Goal: Communication & Community: Participate in discussion

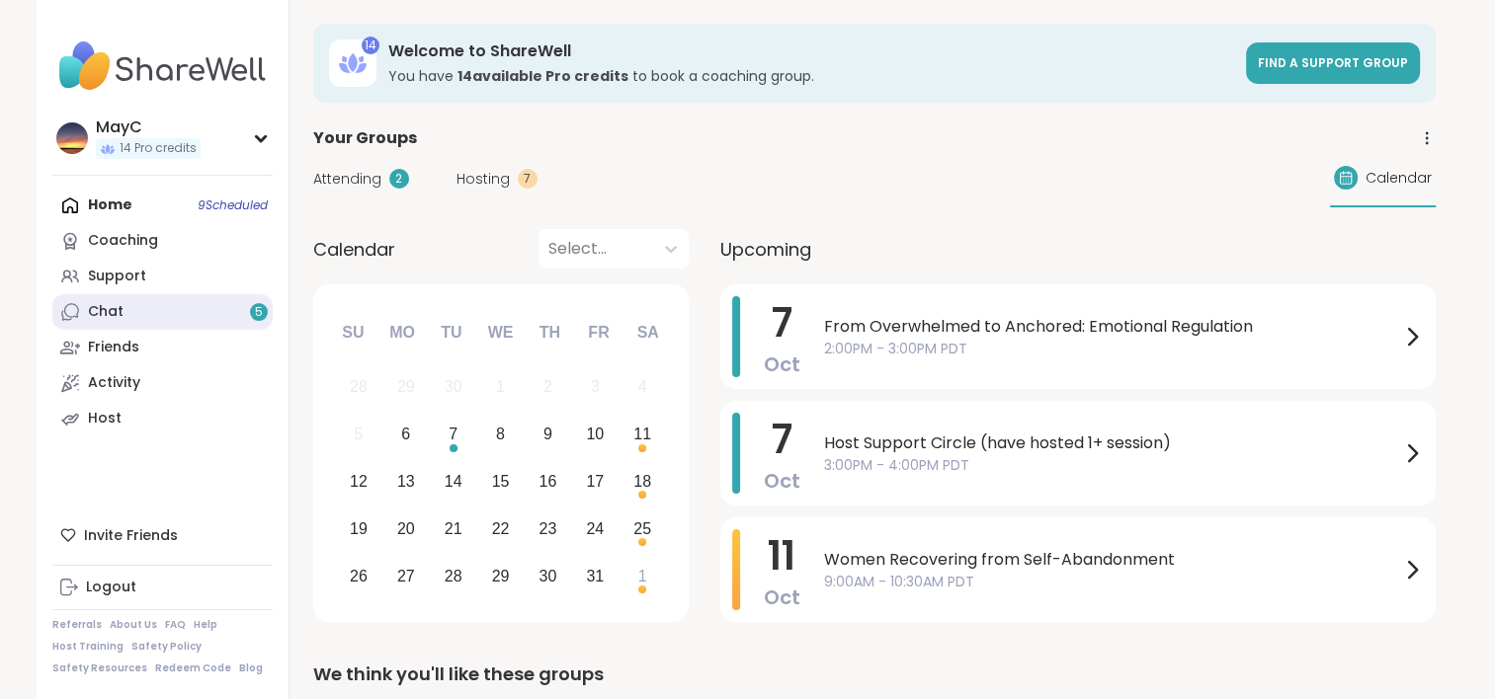
click at [138, 313] on link "Chat 5" at bounding box center [162, 312] width 220 height 36
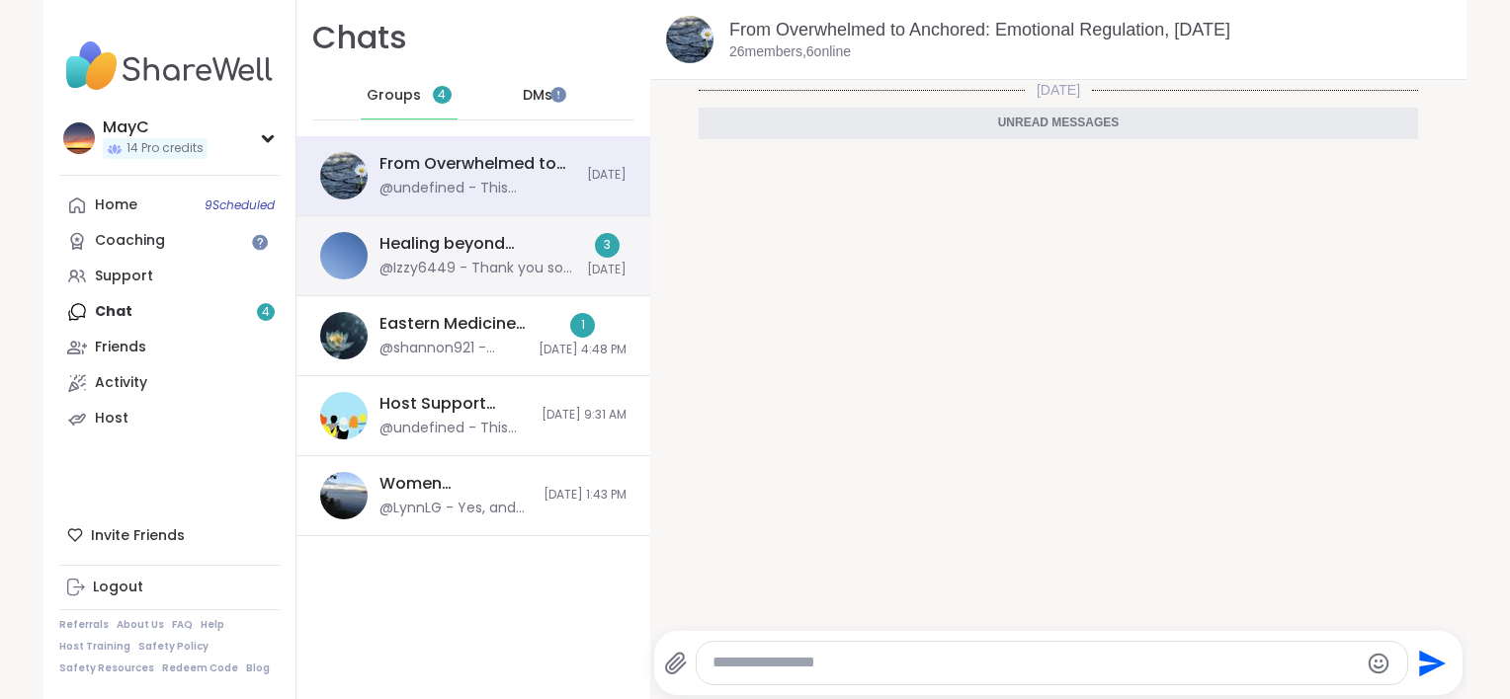
click at [466, 251] on div "Healing beyond Religion, [DATE]" at bounding box center [477, 244] width 196 height 22
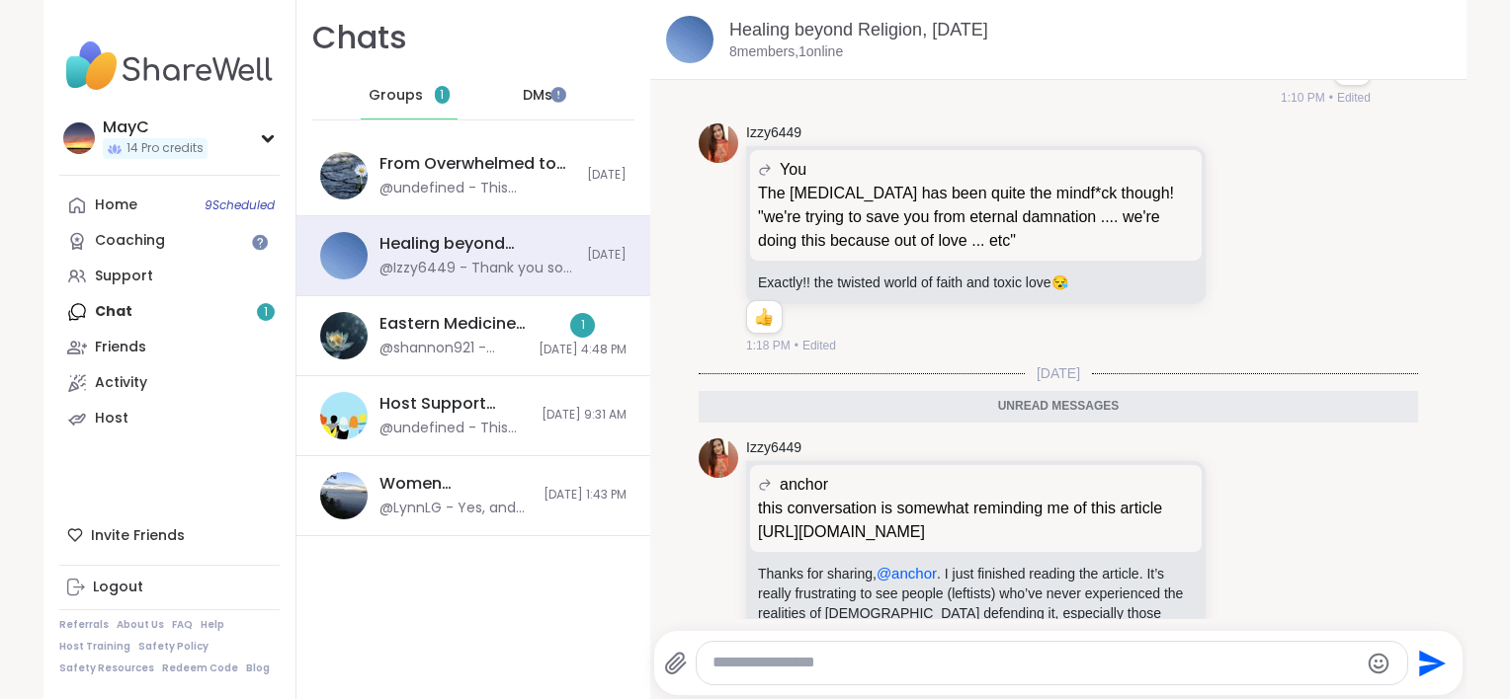
scroll to position [5476, 0]
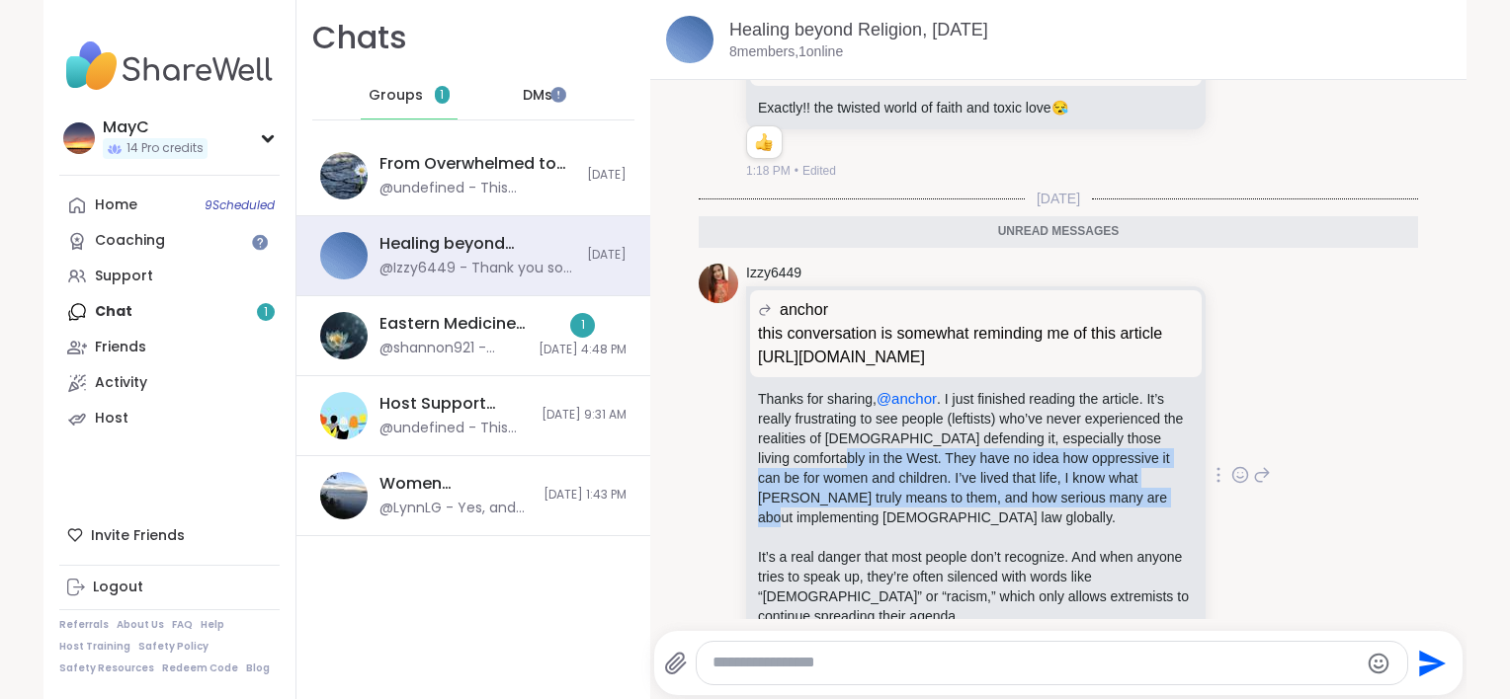
drag, startPoint x: 868, startPoint y: 561, endPoint x: 886, endPoint y: 503, distance: 60.9
click at [886, 503] on p "Thanks for sharing, @anchor . I just finished reading the article. It’s really …" at bounding box center [976, 458] width 436 height 138
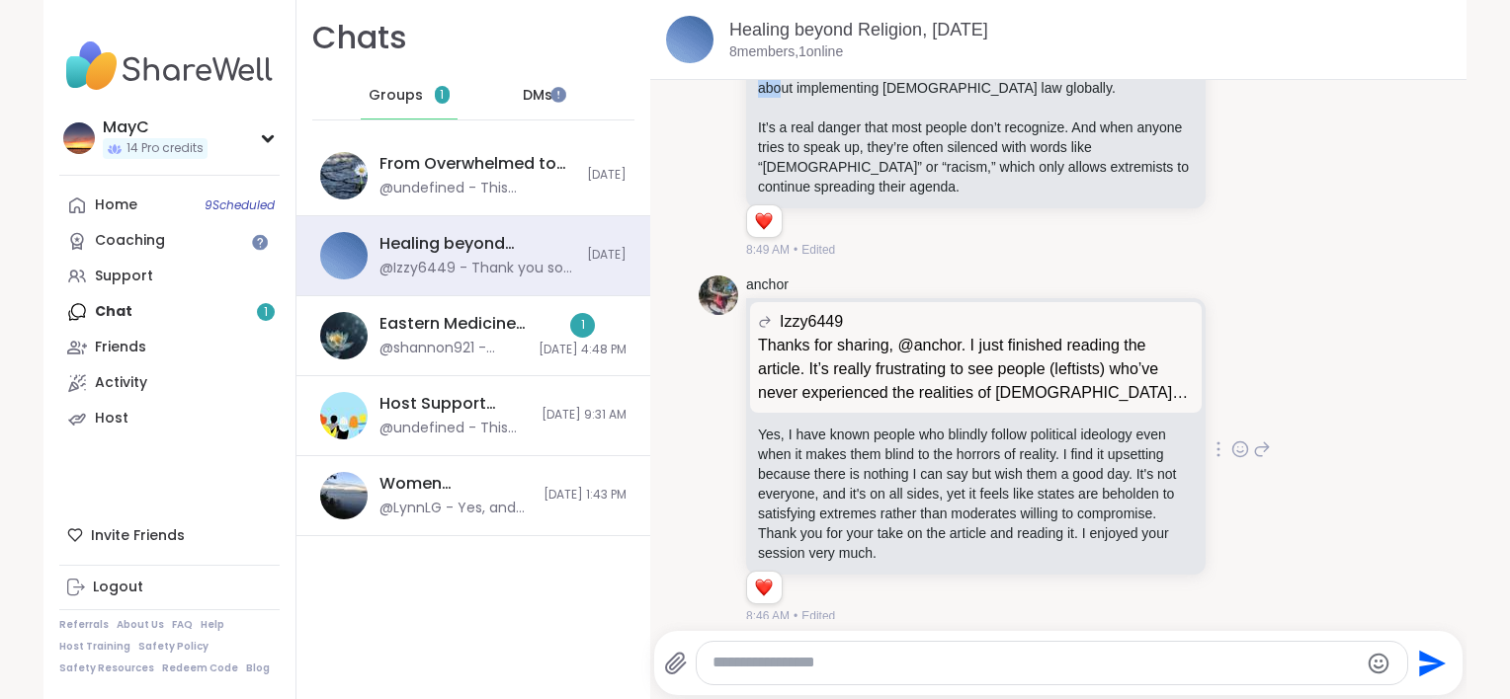
scroll to position [5907, 0]
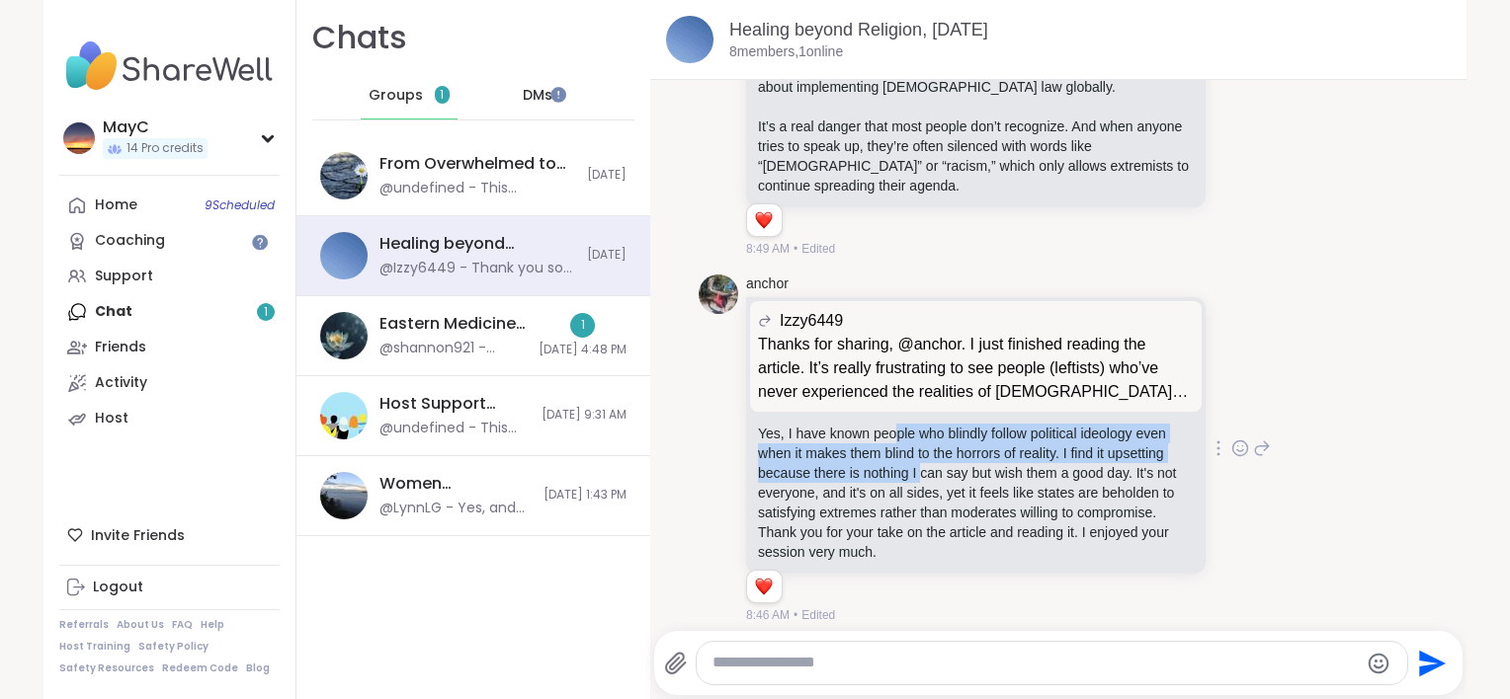
drag, startPoint x: 883, startPoint y: 494, endPoint x: 911, endPoint y: 521, distance: 38.4
click at [911, 521] on p "Yes, I have known people who blindly follow political ideology even when it mak…" at bounding box center [976, 493] width 436 height 138
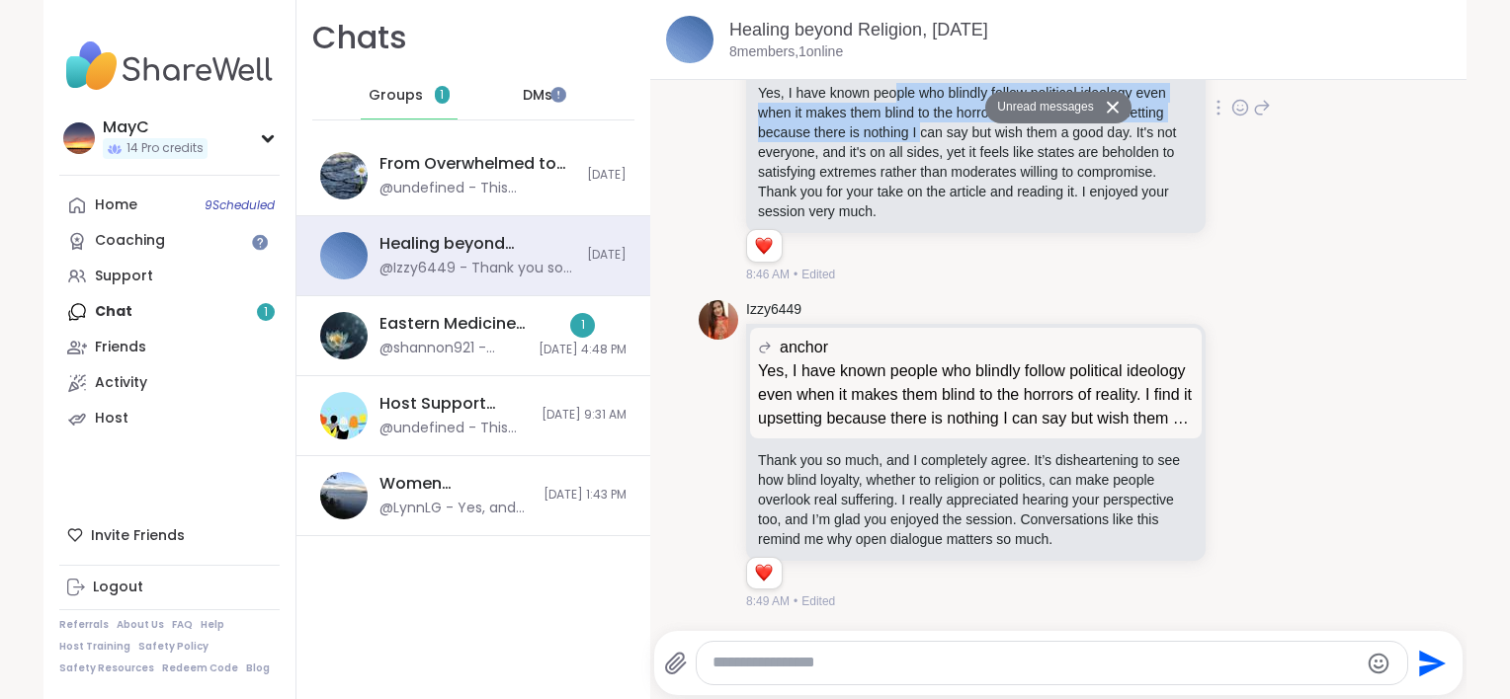
scroll to position [6319, 0]
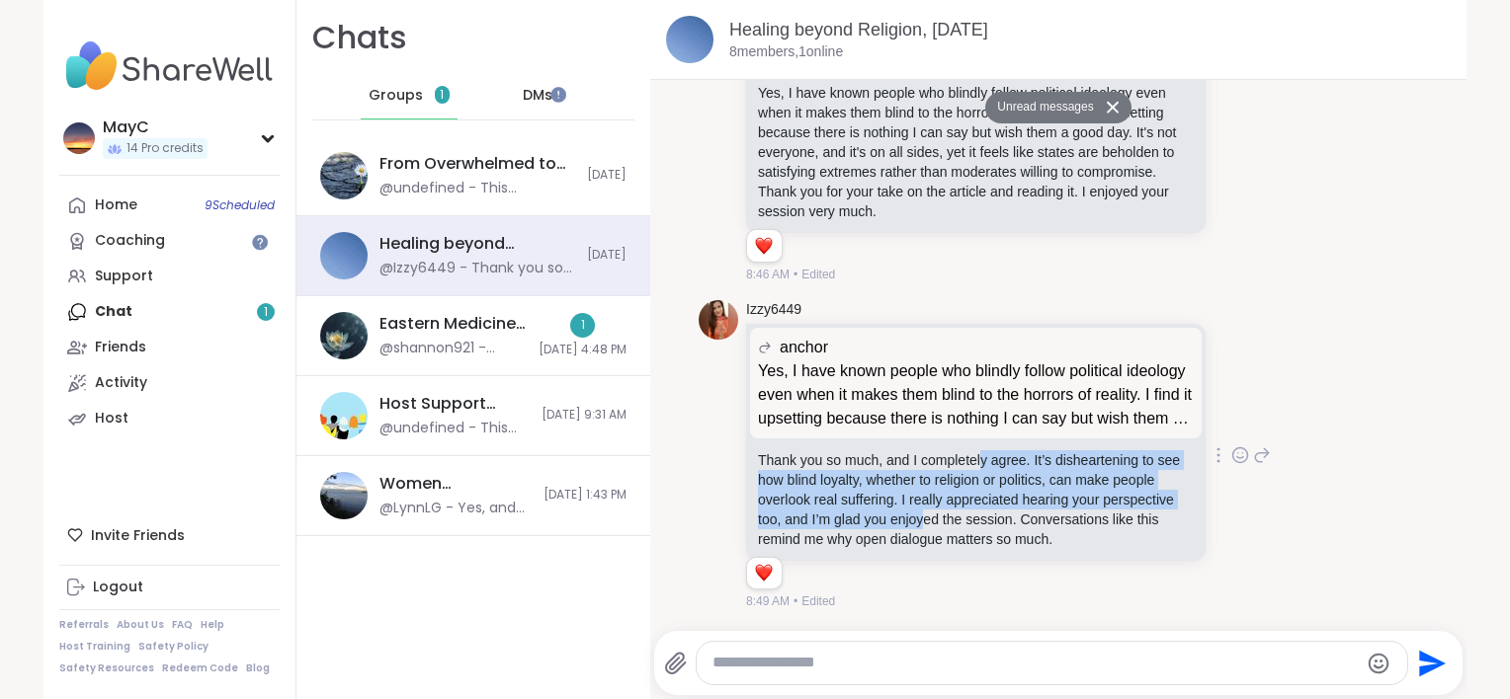
drag, startPoint x: 968, startPoint y: 441, endPoint x: 988, endPoint y: 498, distance: 60.6
click at [988, 498] on p "Thank you so much, and I completely agree. It’s disheartening to see how blind …" at bounding box center [976, 500] width 436 height 99
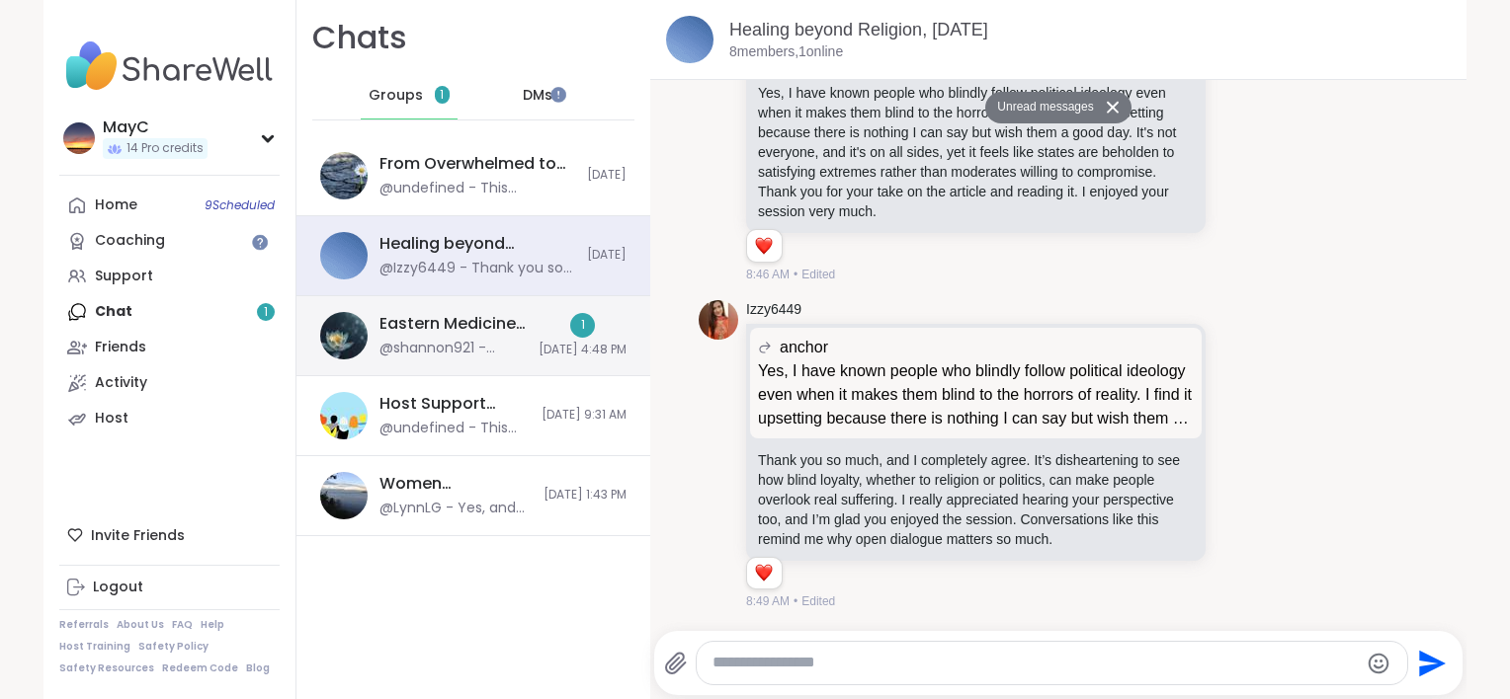
click at [413, 354] on div "@shannon921 - thank you!" at bounding box center [452, 349] width 147 height 20
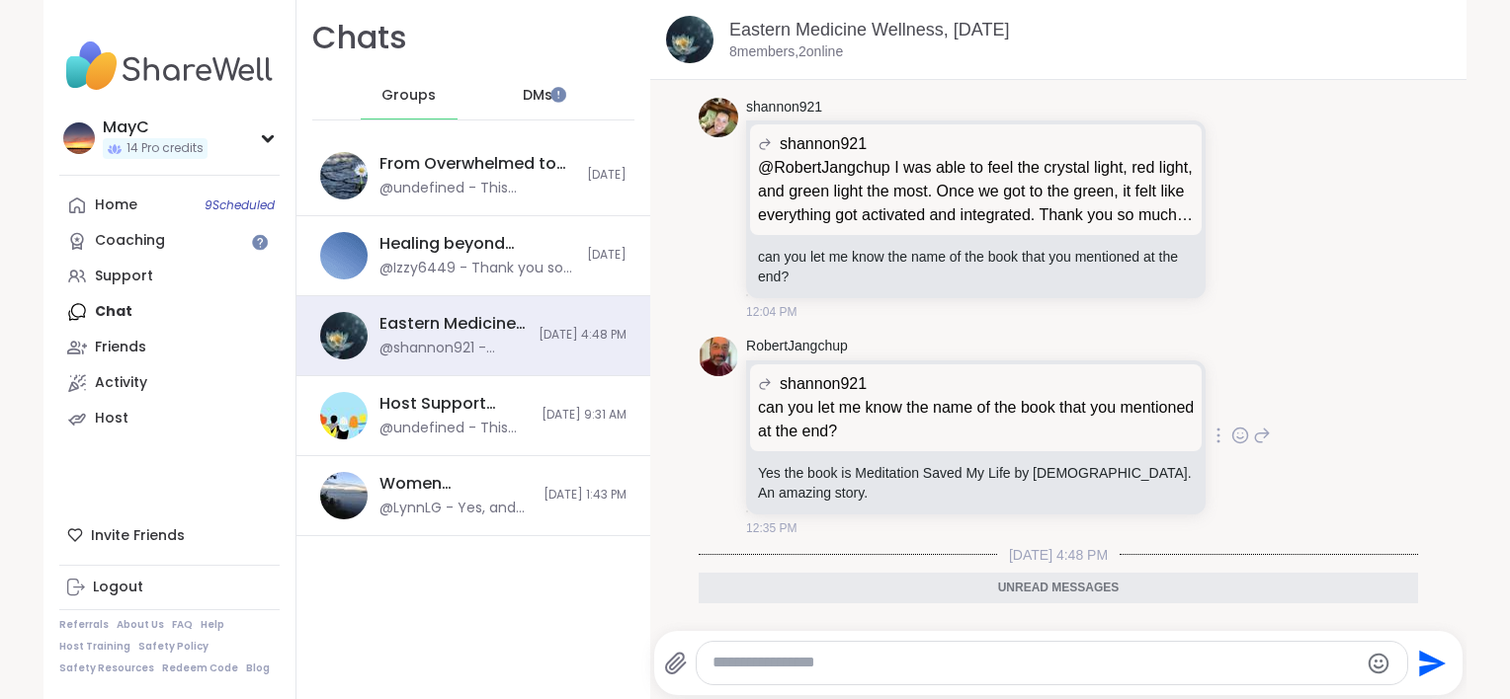
scroll to position [492, 0]
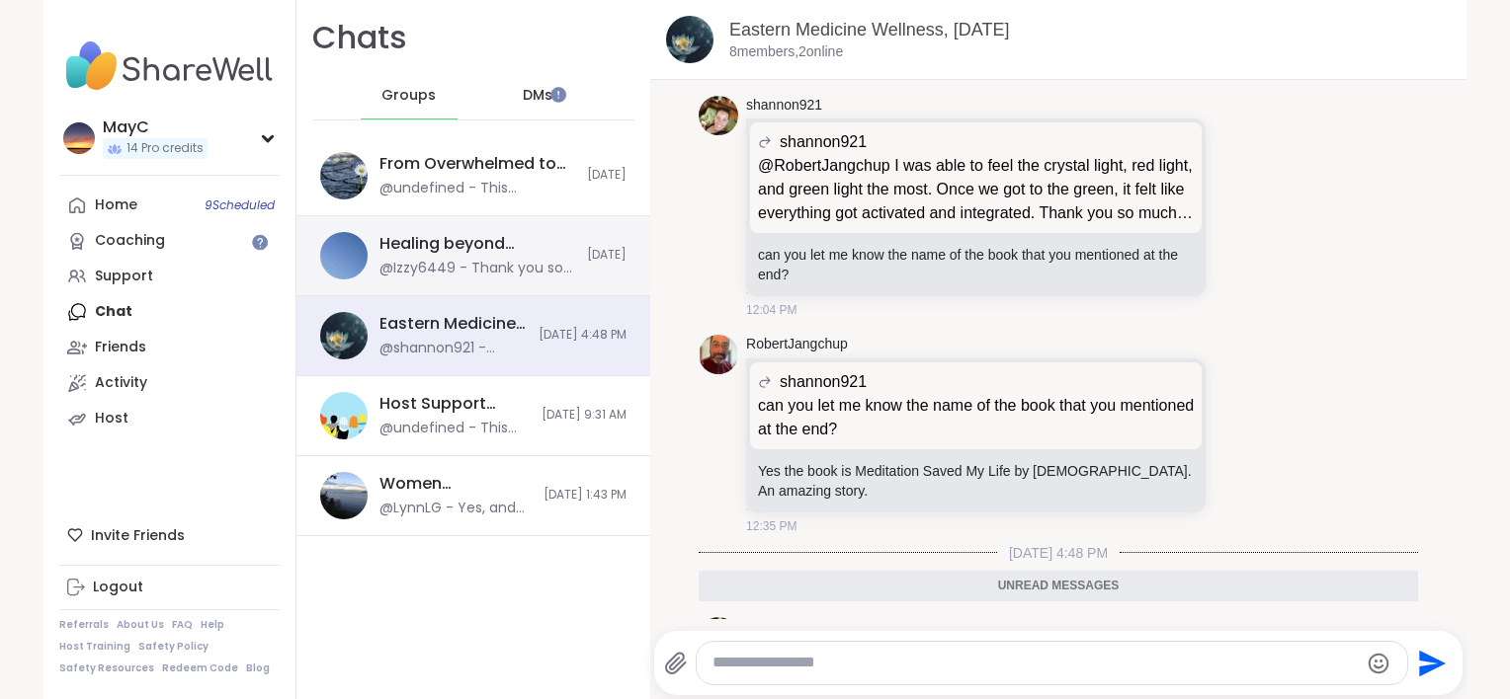
click at [504, 251] on div "Healing beyond Religion, [DATE]" at bounding box center [477, 244] width 196 height 22
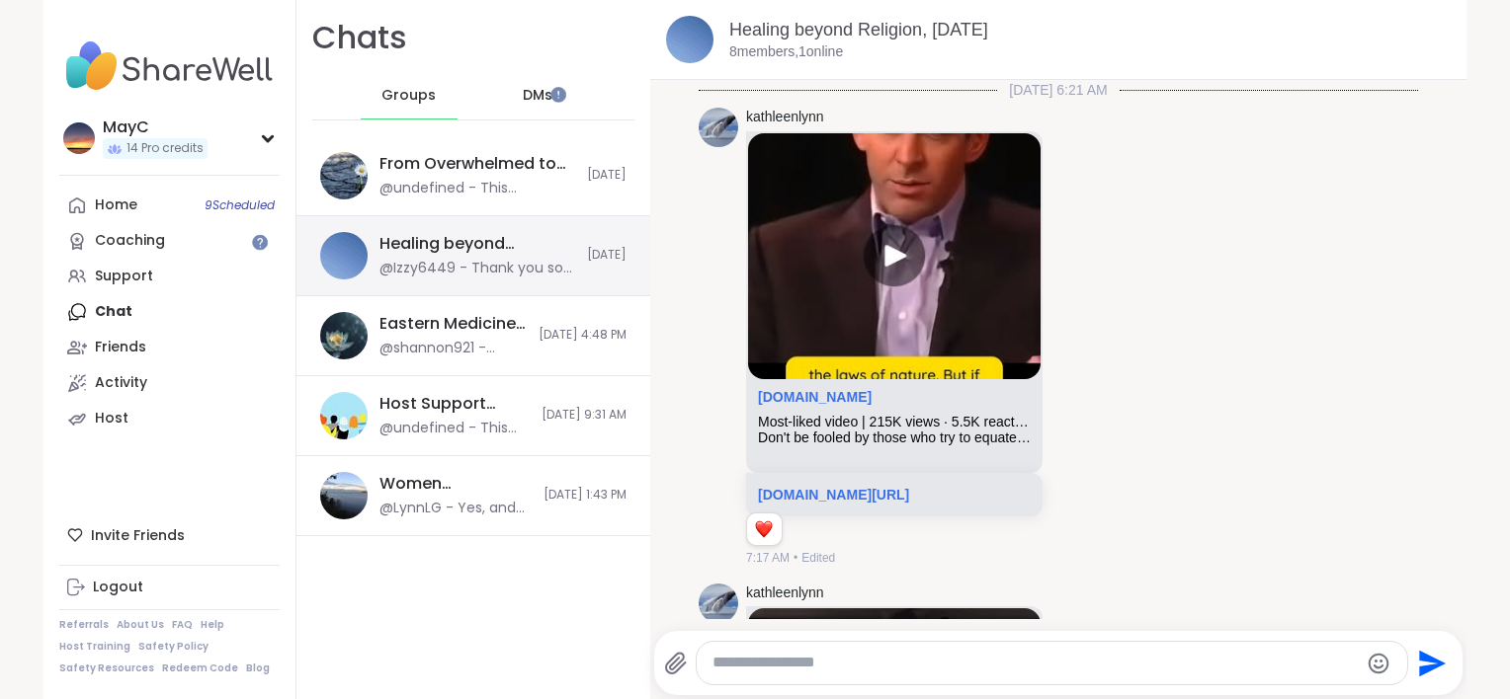
scroll to position [6272, 0]
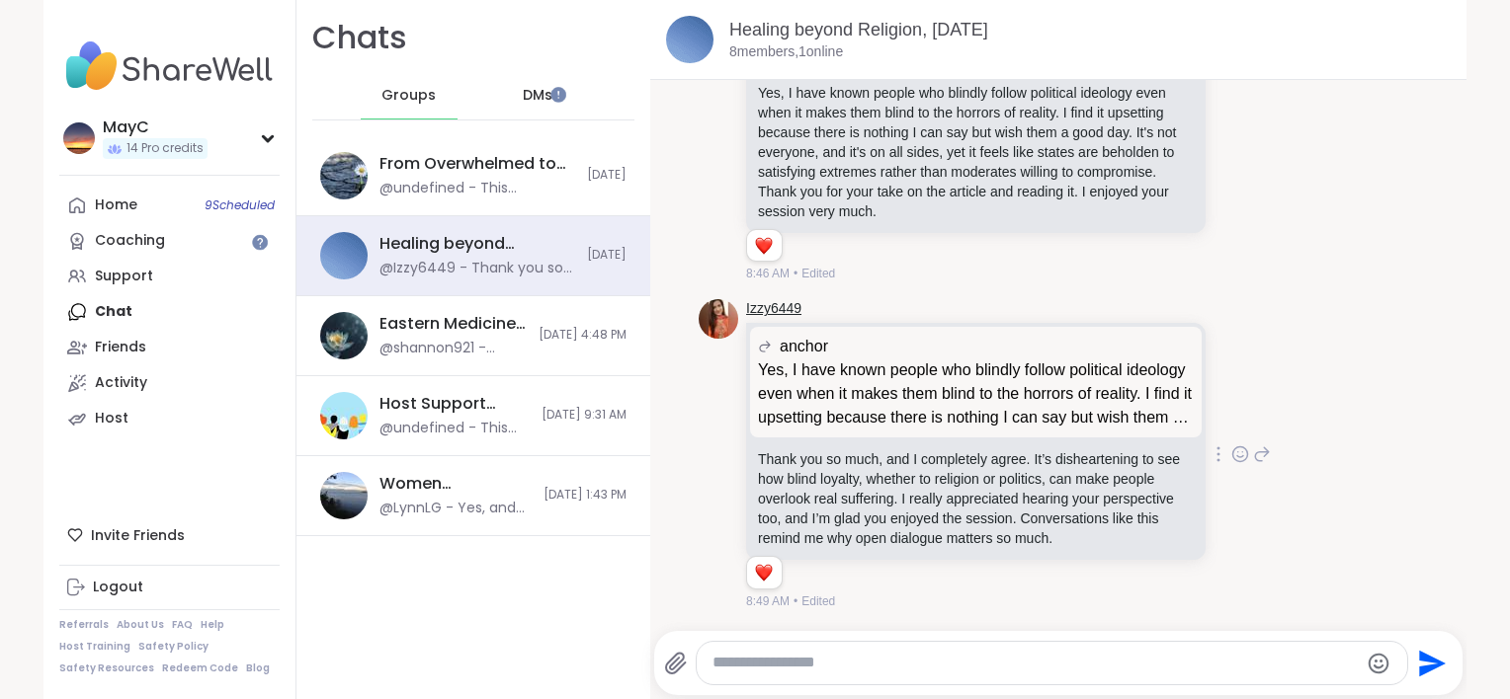
click at [776, 299] on link "Izzy6449" at bounding box center [773, 309] width 55 height 20
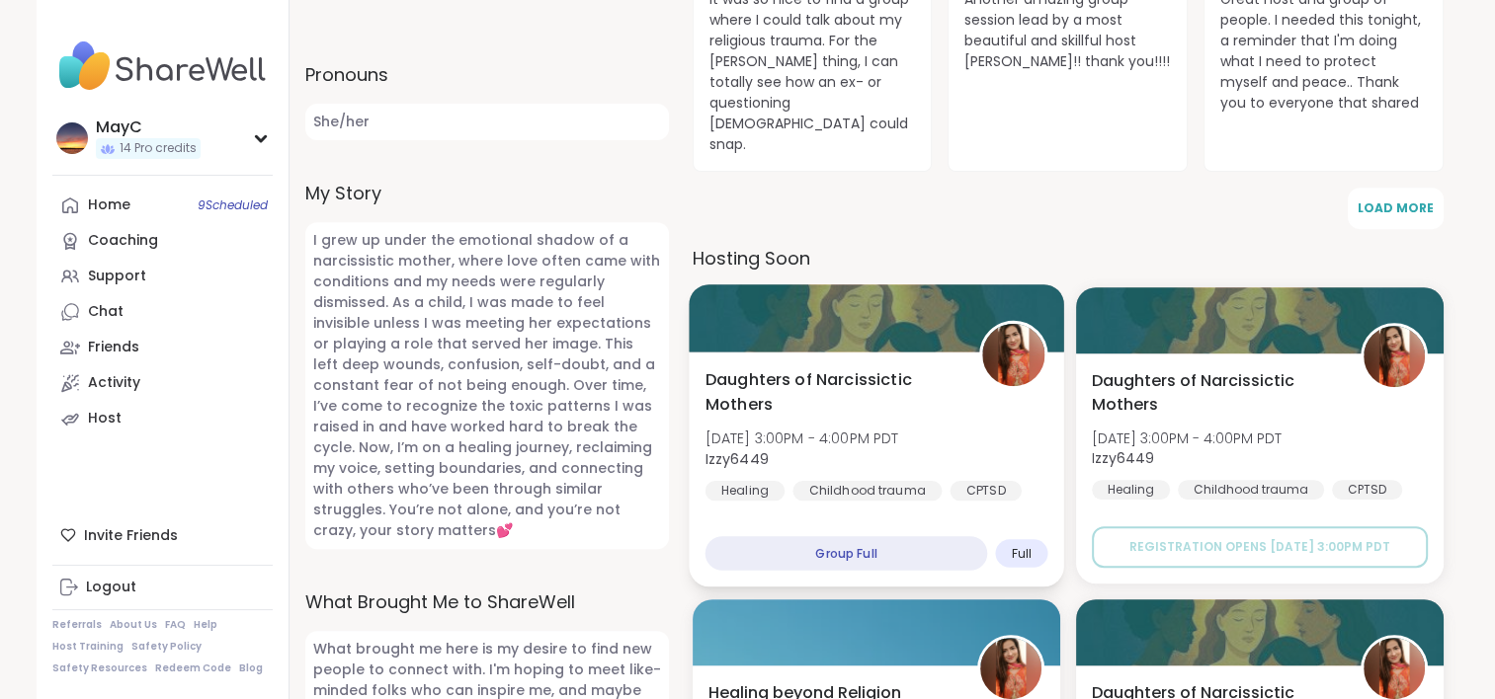
click at [1027, 545] on span "Full" at bounding box center [1021, 553] width 20 height 16
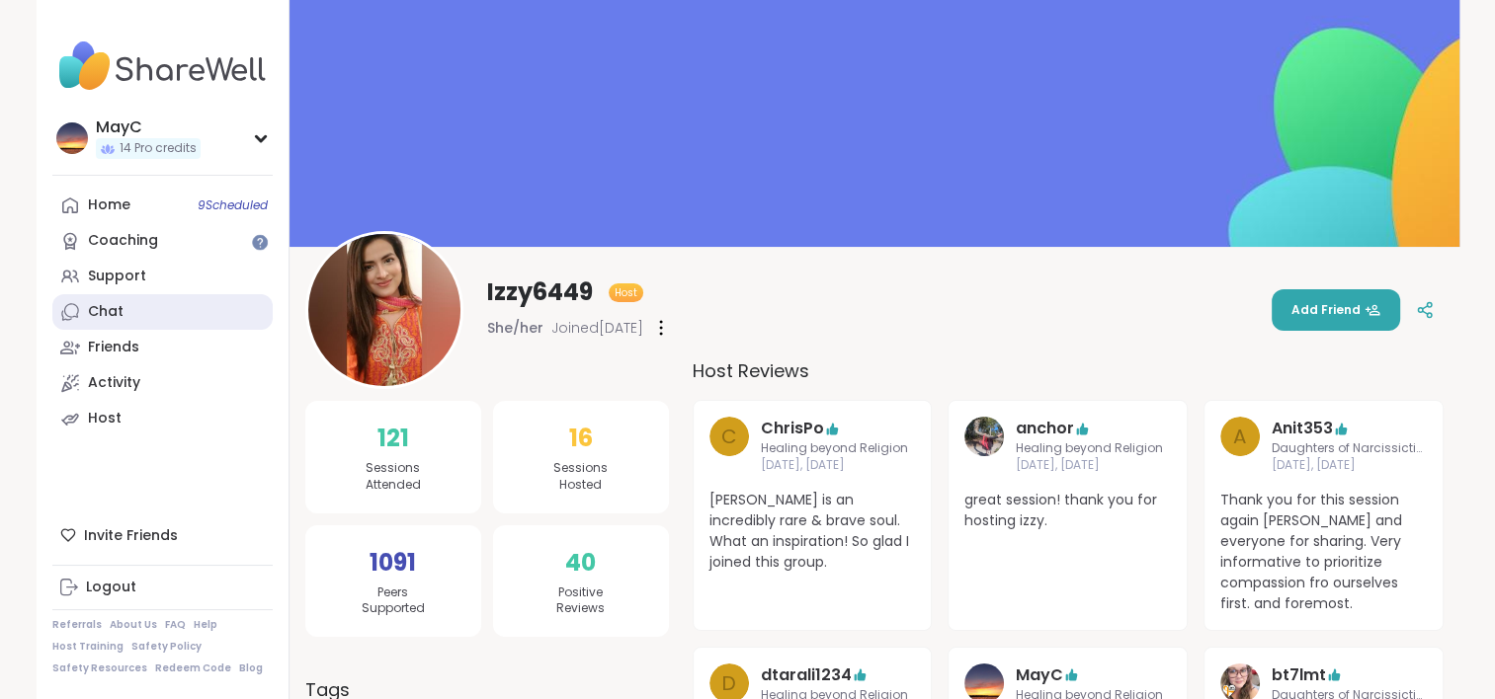
click at [199, 311] on link "Chat" at bounding box center [162, 312] width 220 height 36
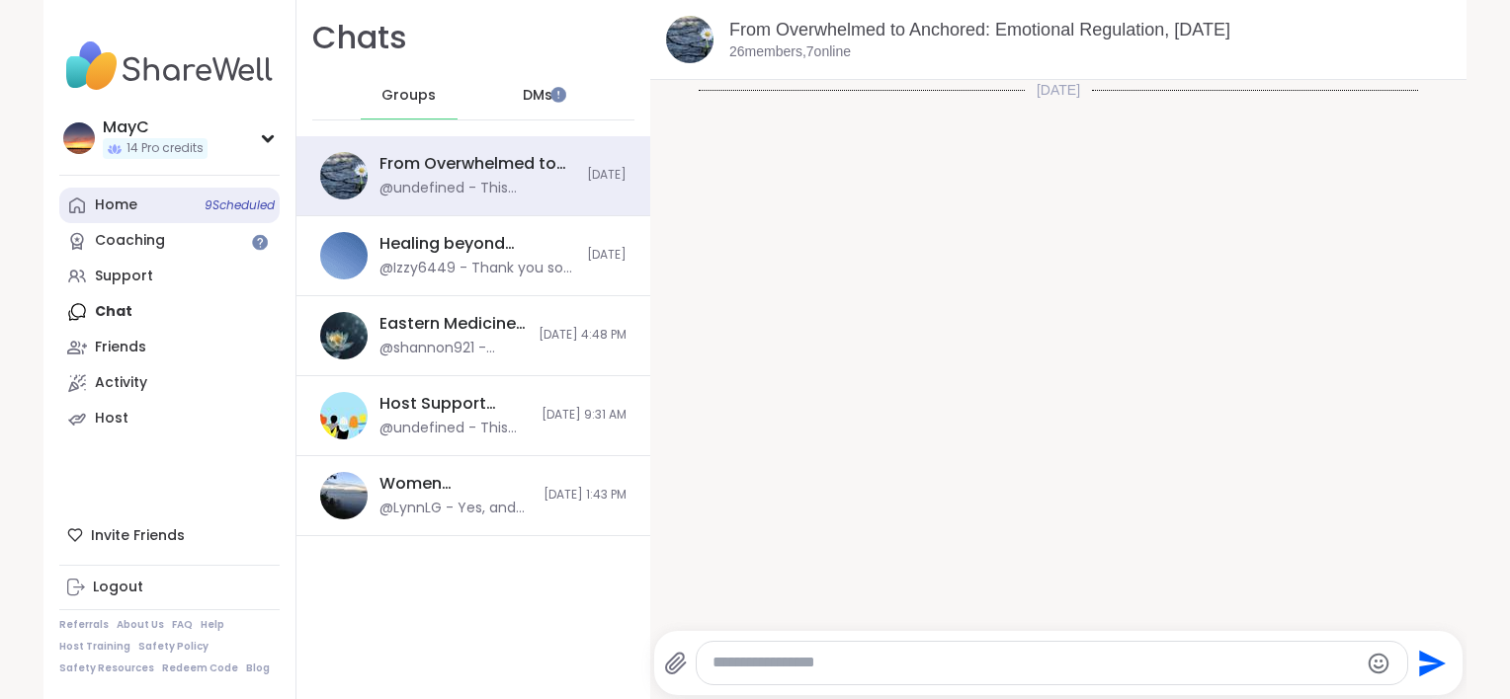
click at [213, 201] on span "9 Scheduled" at bounding box center [240, 206] width 70 height 16
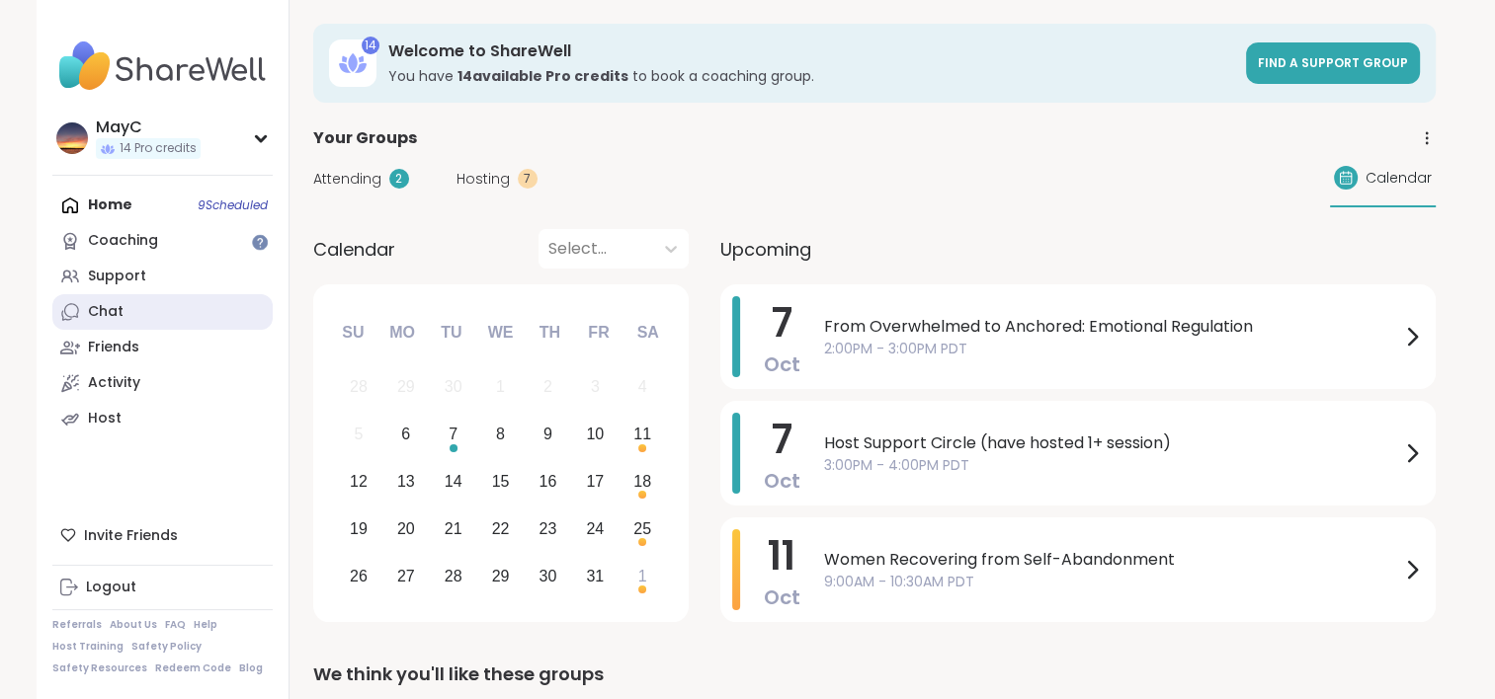
click at [175, 312] on link "Chat" at bounding box center [162, 312] width 220 height 36
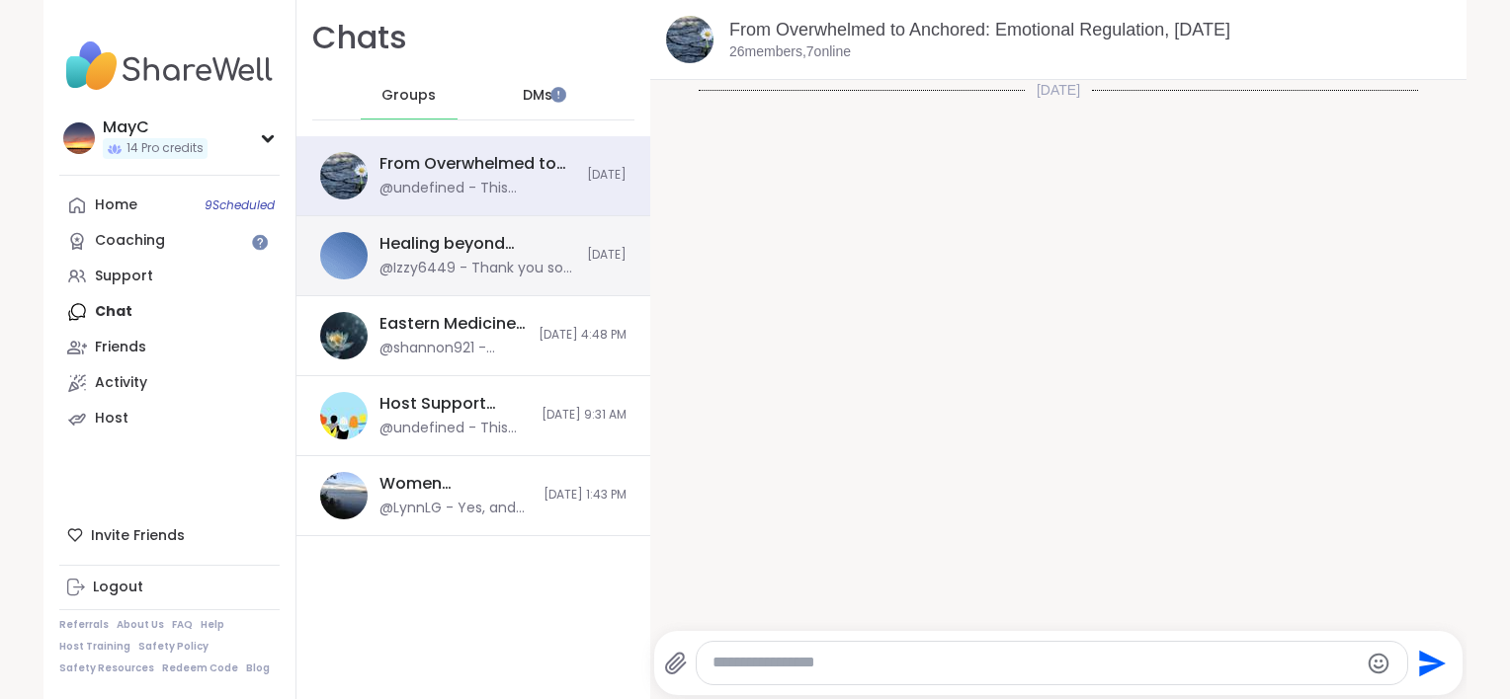
click at [505, 263] on div "@Izzy6449 - Thank you so much, and I completely agree. It’s disheartening to se…" at bounding box center [477, 269] width 196 height 20
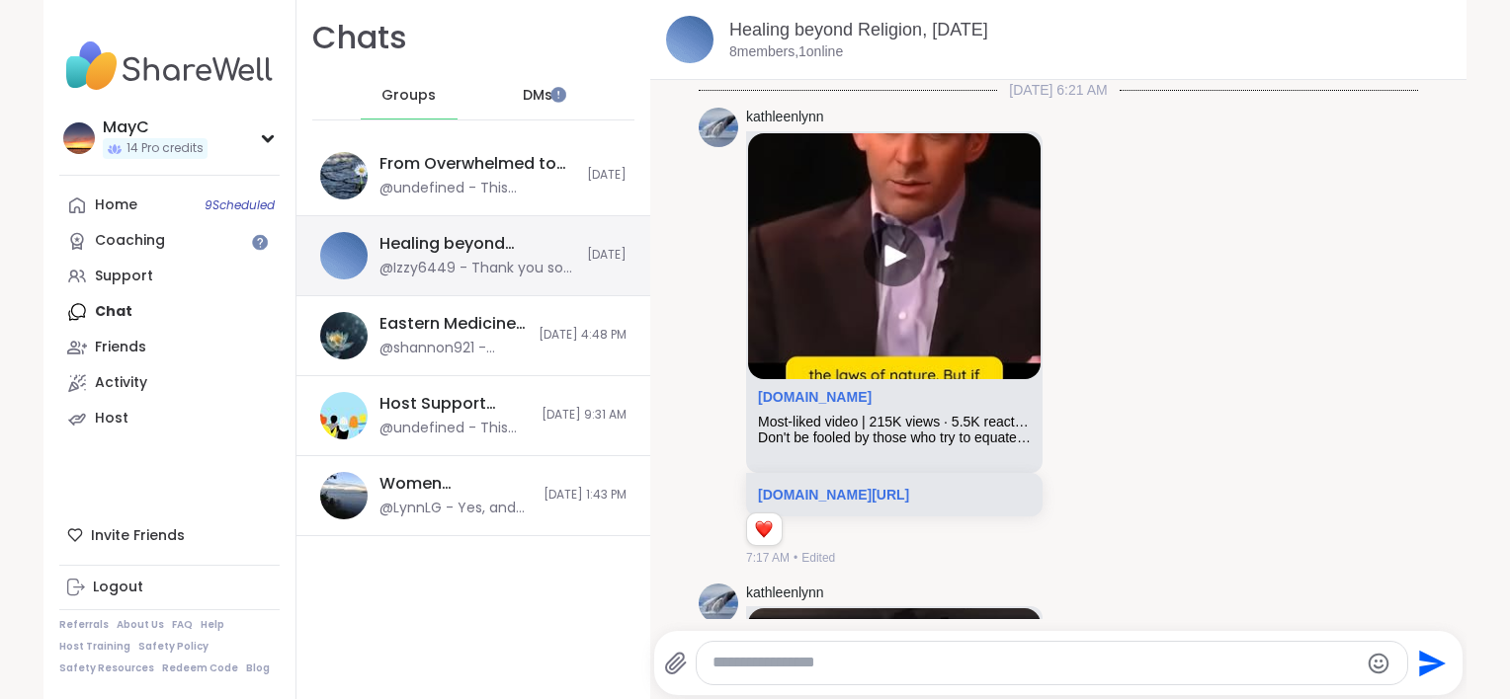
scroll to position [6272, 0]
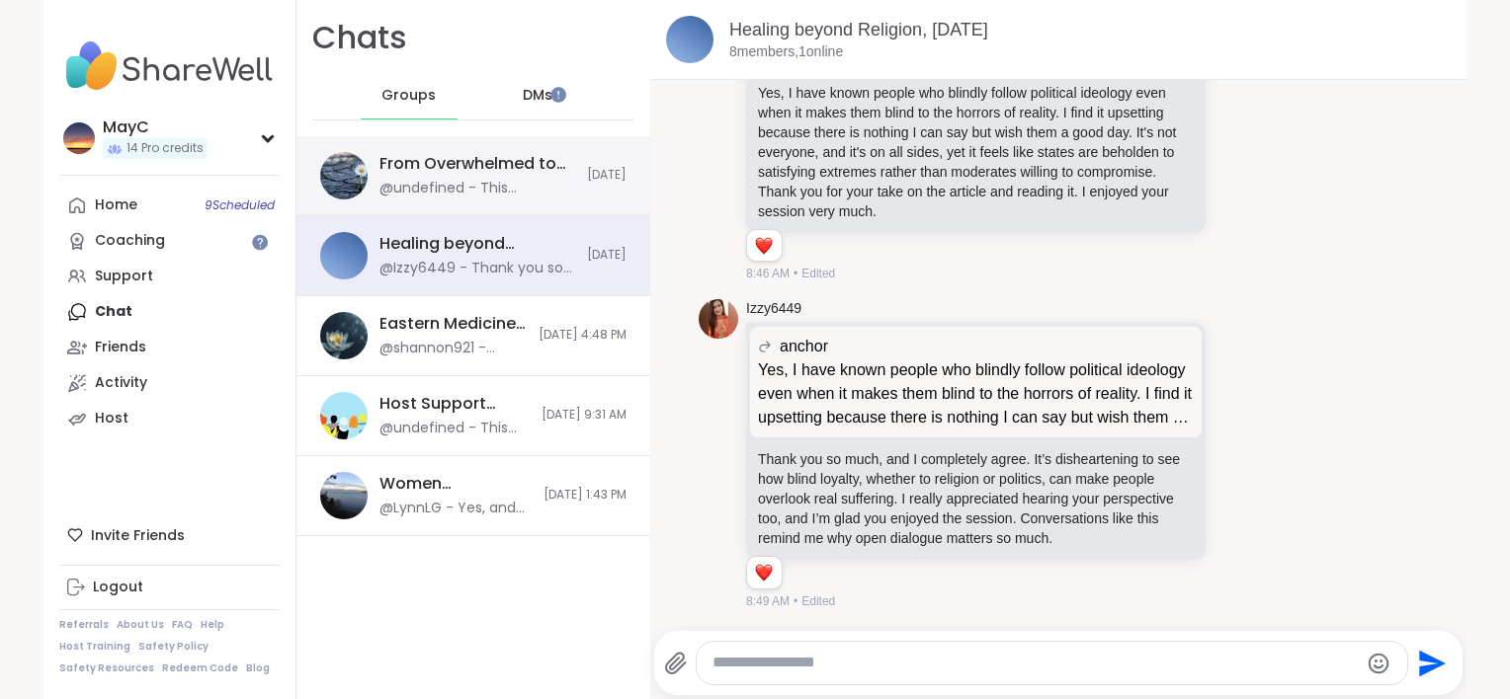
click at [483, 183] on div "@undefined - This message was deleted." at bounding box center [477, 189] width 196 height 20
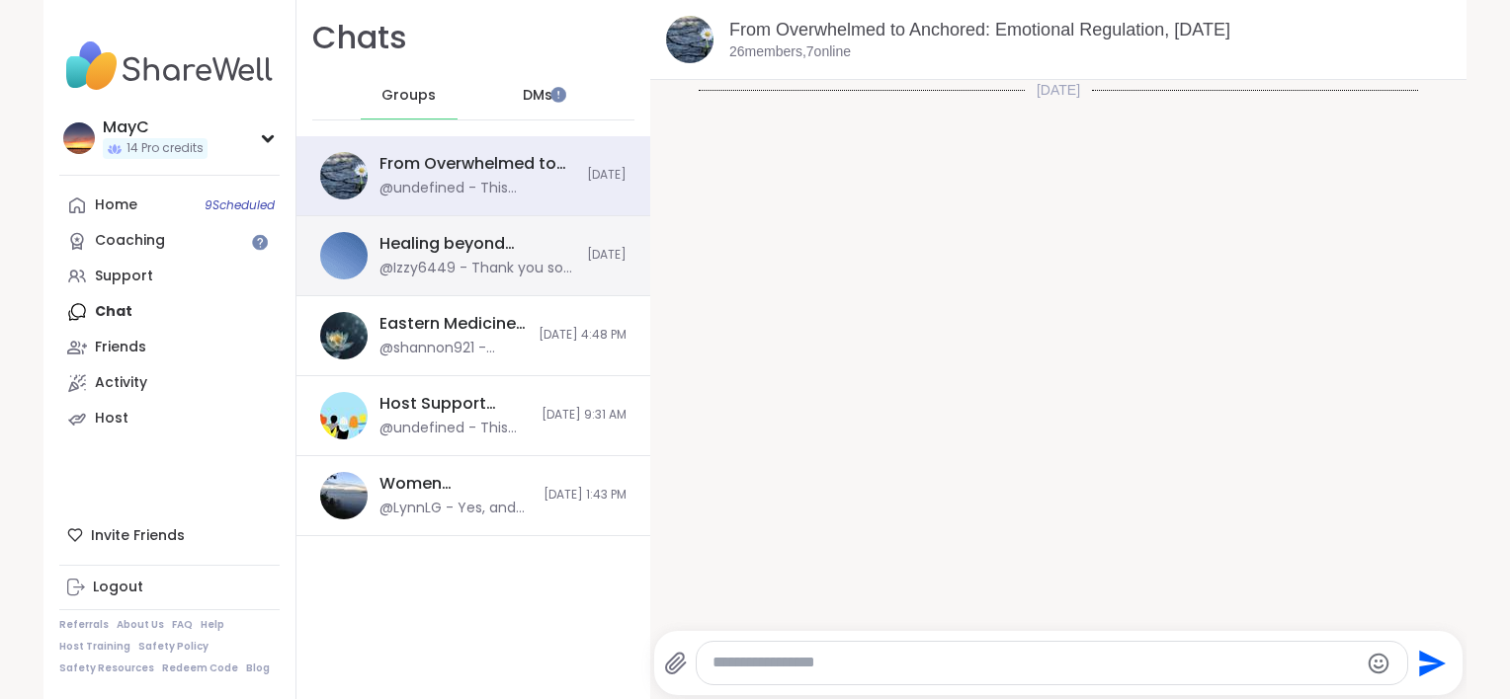
click at [472, 259] on div "@Izzy6449 - Thank you so much, and I completely agree. It’s disheartening to se…" at bounding box center [477, 269] width 196 height 20
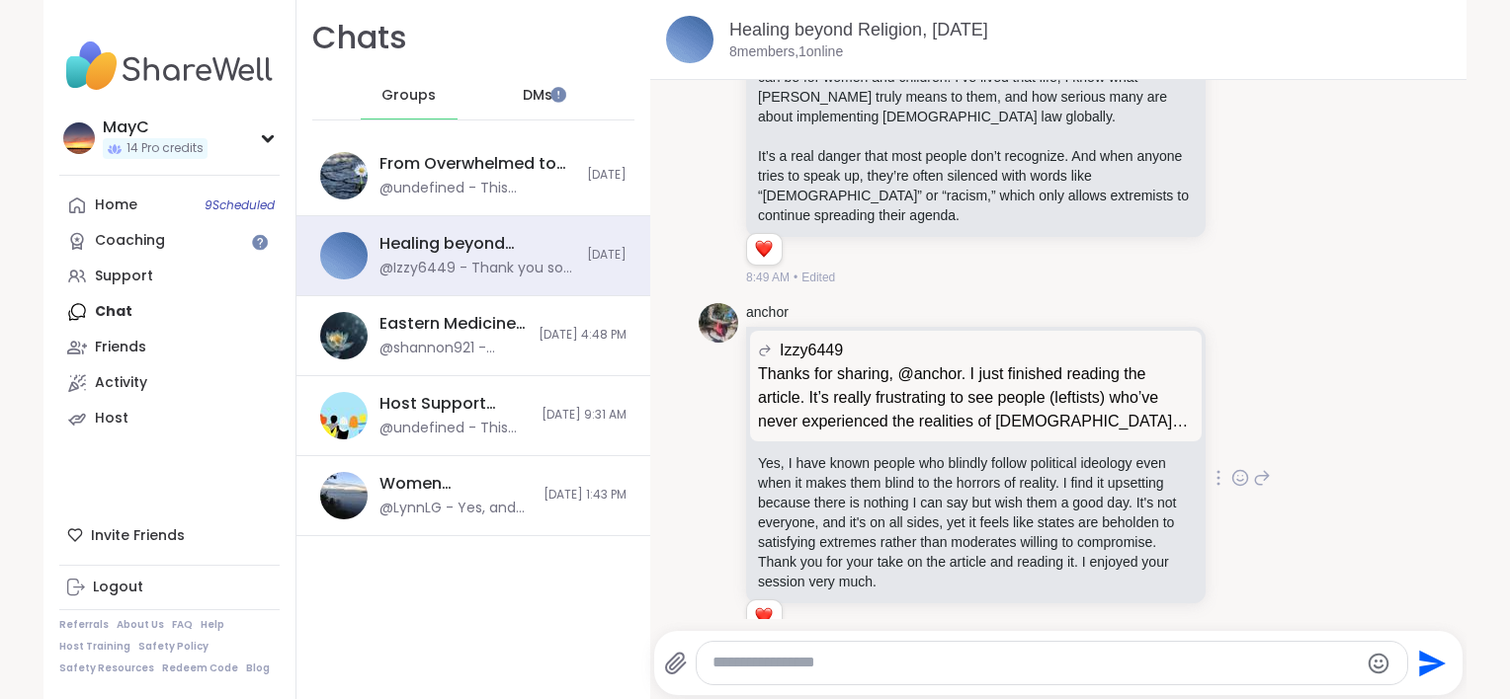
click at [901, 434] on p "Thanks for sharing, @anchor. I just finished reading the article. It’s really f…" at bounding box center [976, 398] width 436 height 71
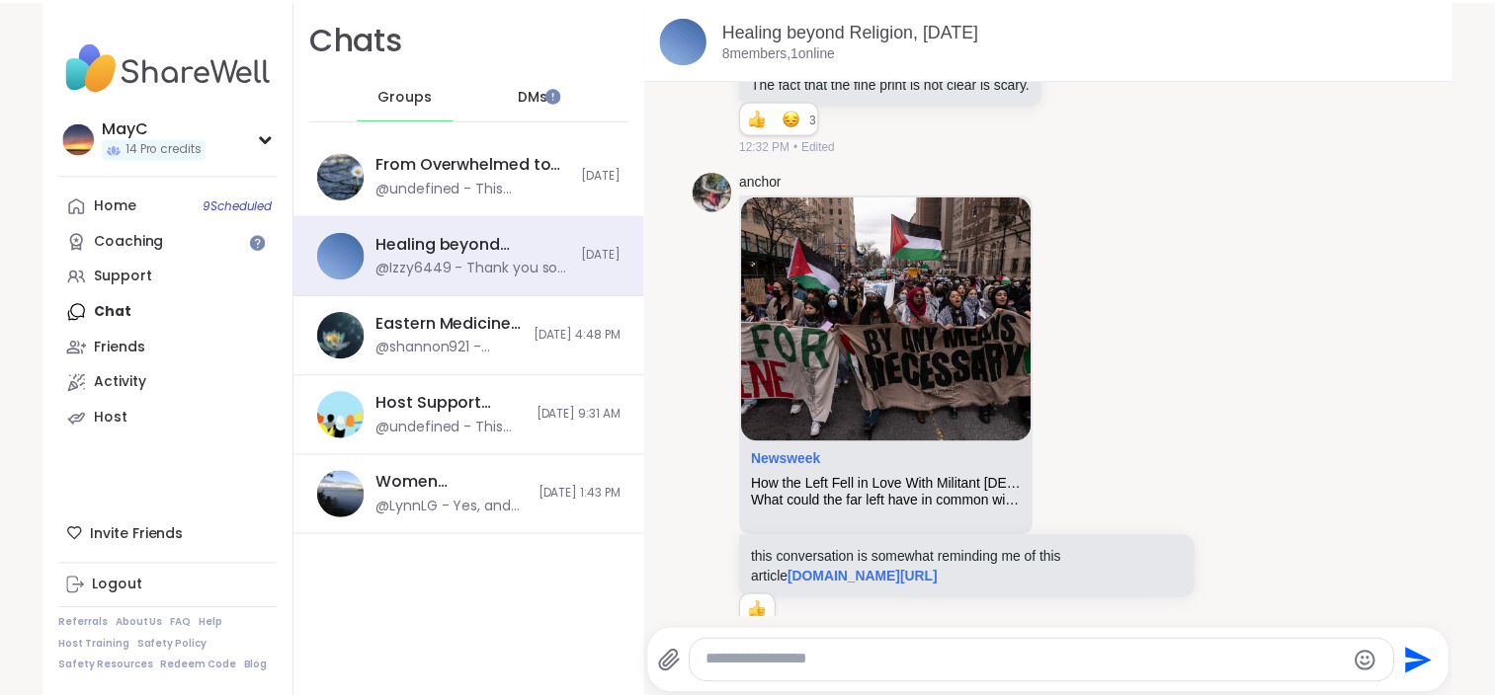
scroll to position [1792, 0]
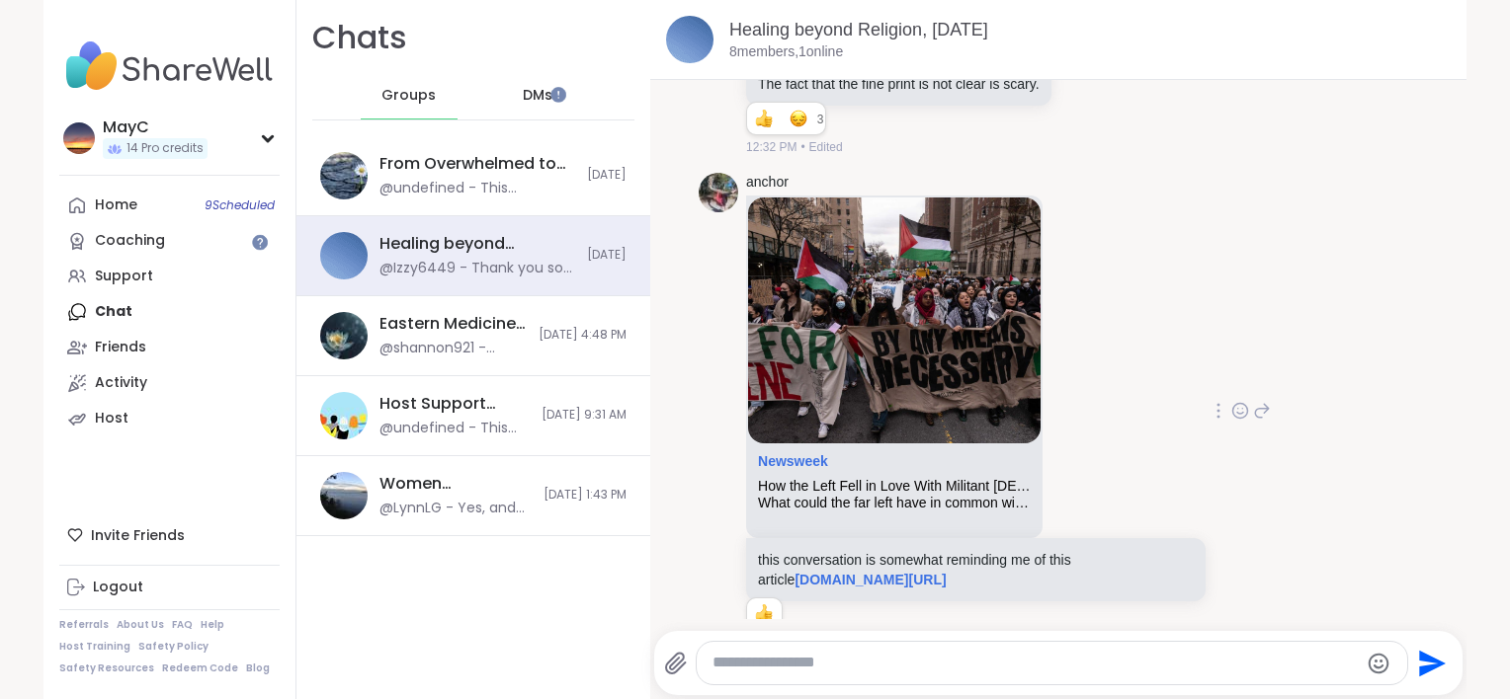
click at [875, 427] on img at bounding box center [894, 321] width 292 height 246
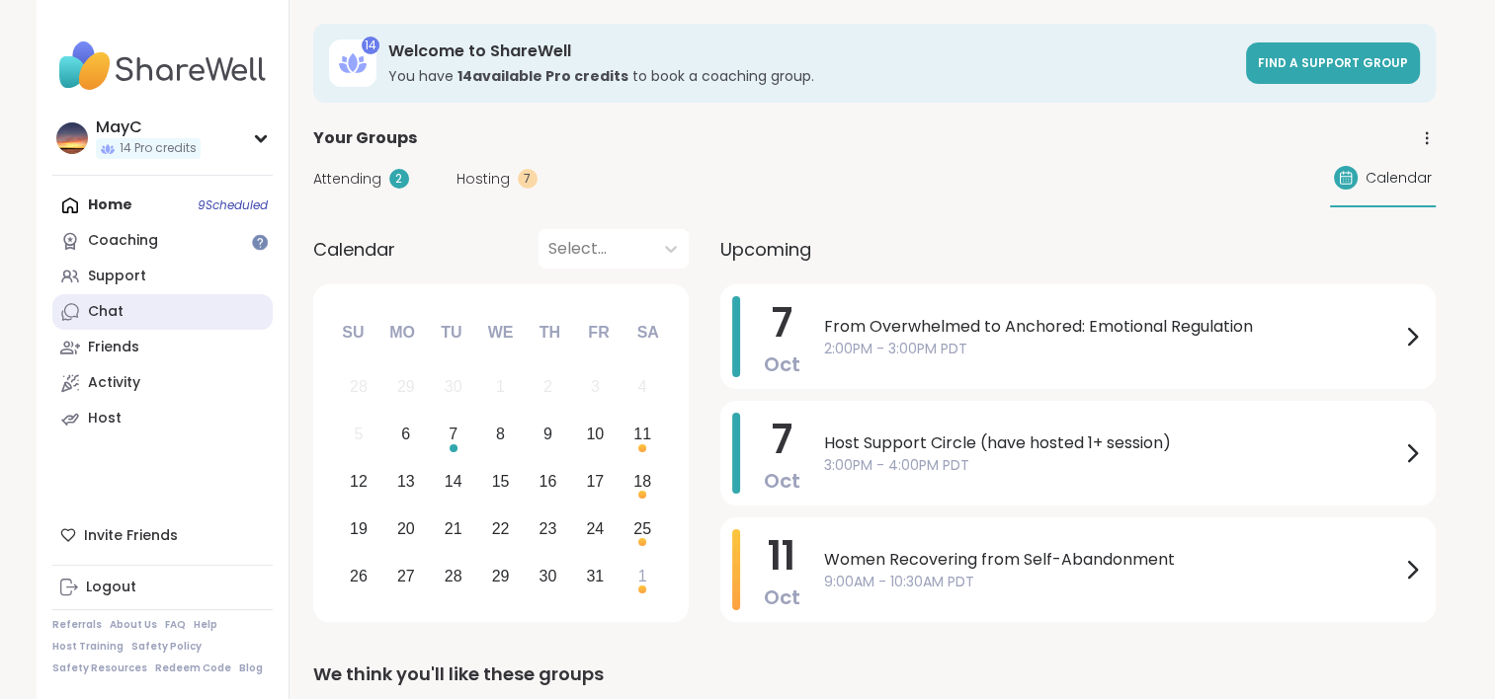
click at [106, 301] on link "Chat" at bounding box center [162, 312] width 220 height 36
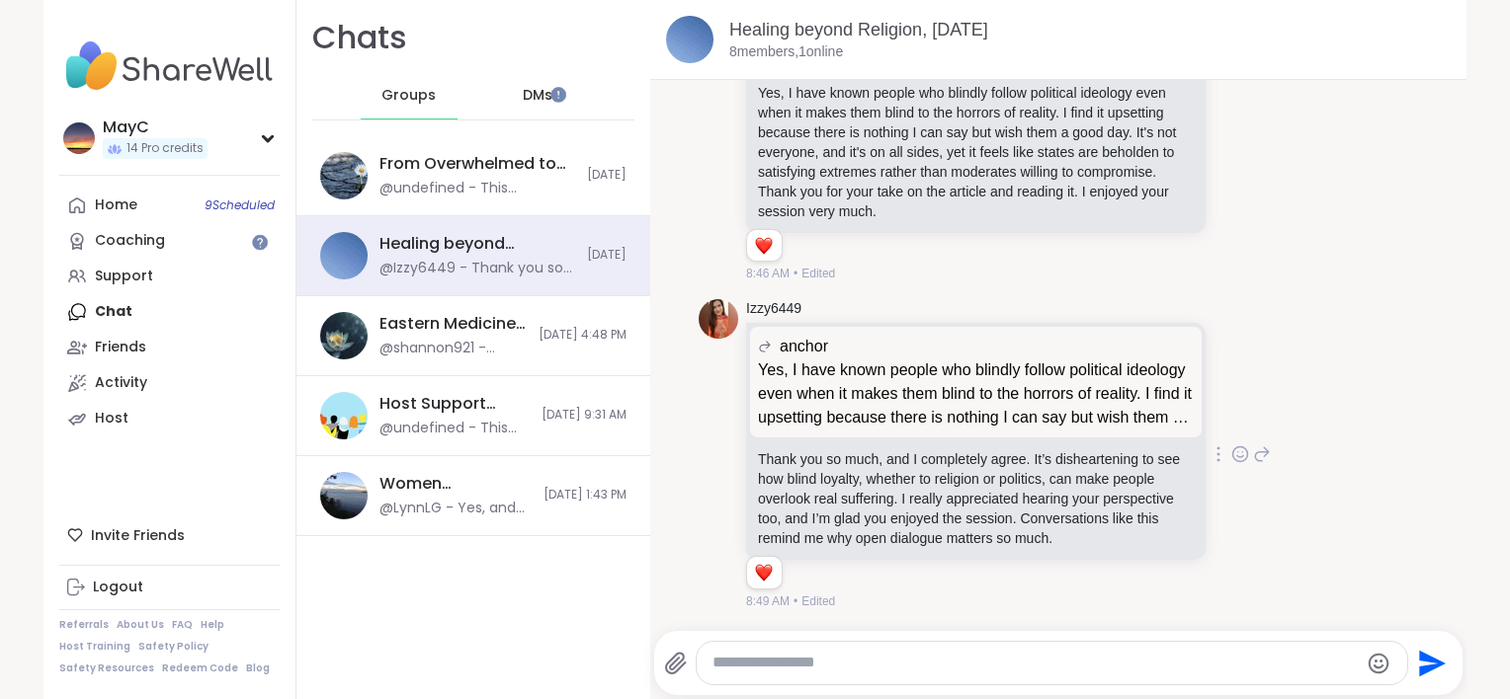
click at [905, 450] on p "Thank you so much, and I completely agree. It’s disheartening to see how blind …" at bounding box center [976, 499] width 436 height 99
click at [898, 370] on p "Yes, I have known people who blindly follow political ideology even when it mak…" at bounding box center [976, 394] width 436 height 71
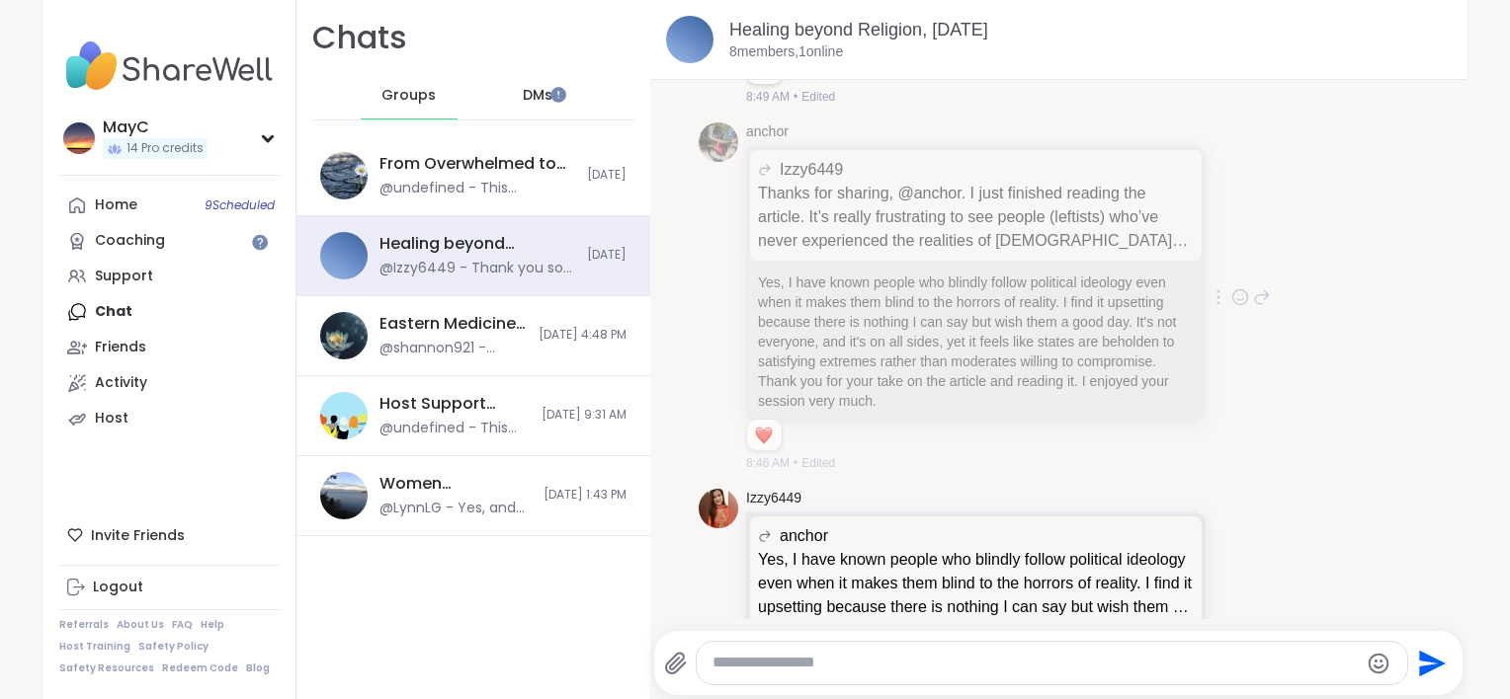
click at [908, 253] on p "Thanks for sharing, @anchor. I just finished reading the article. It’s really f…" at bounding box center [976, 217] width 436 height 71
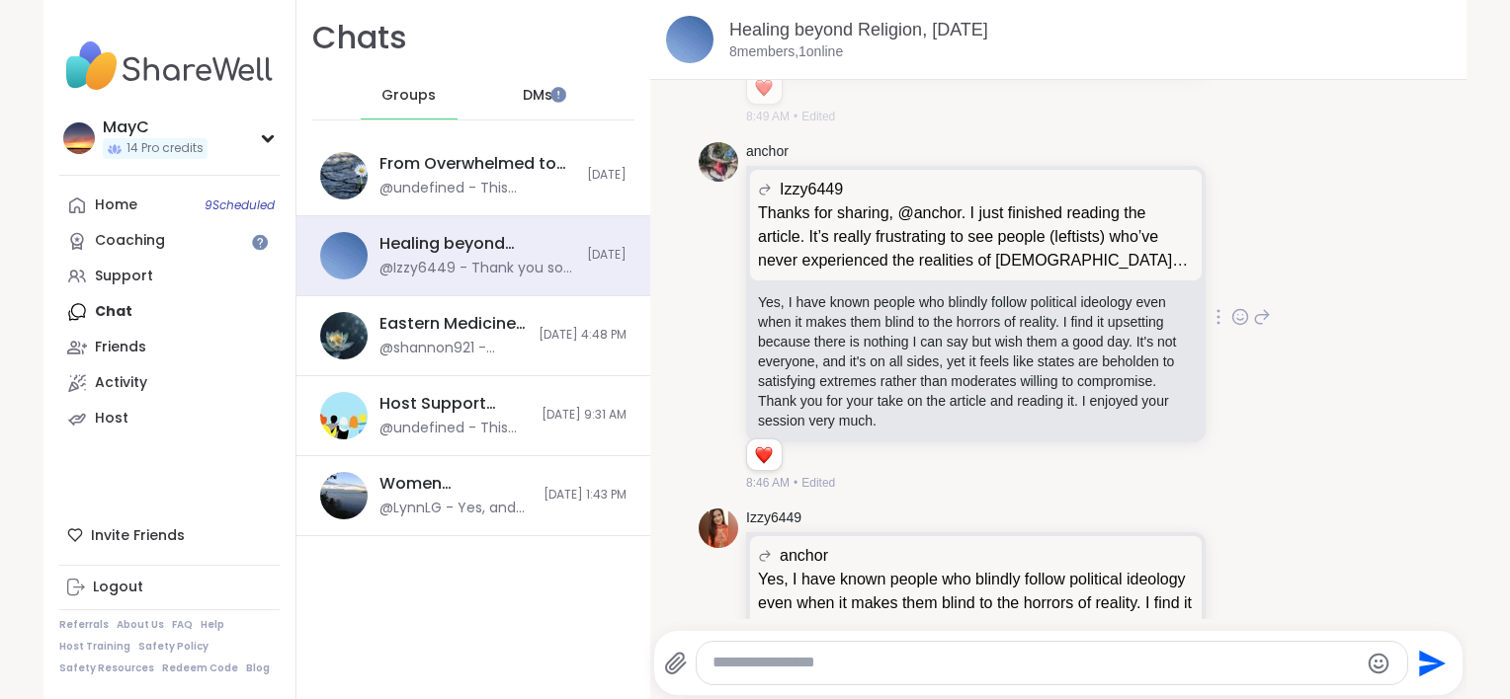
scroll to position [5616, 0]
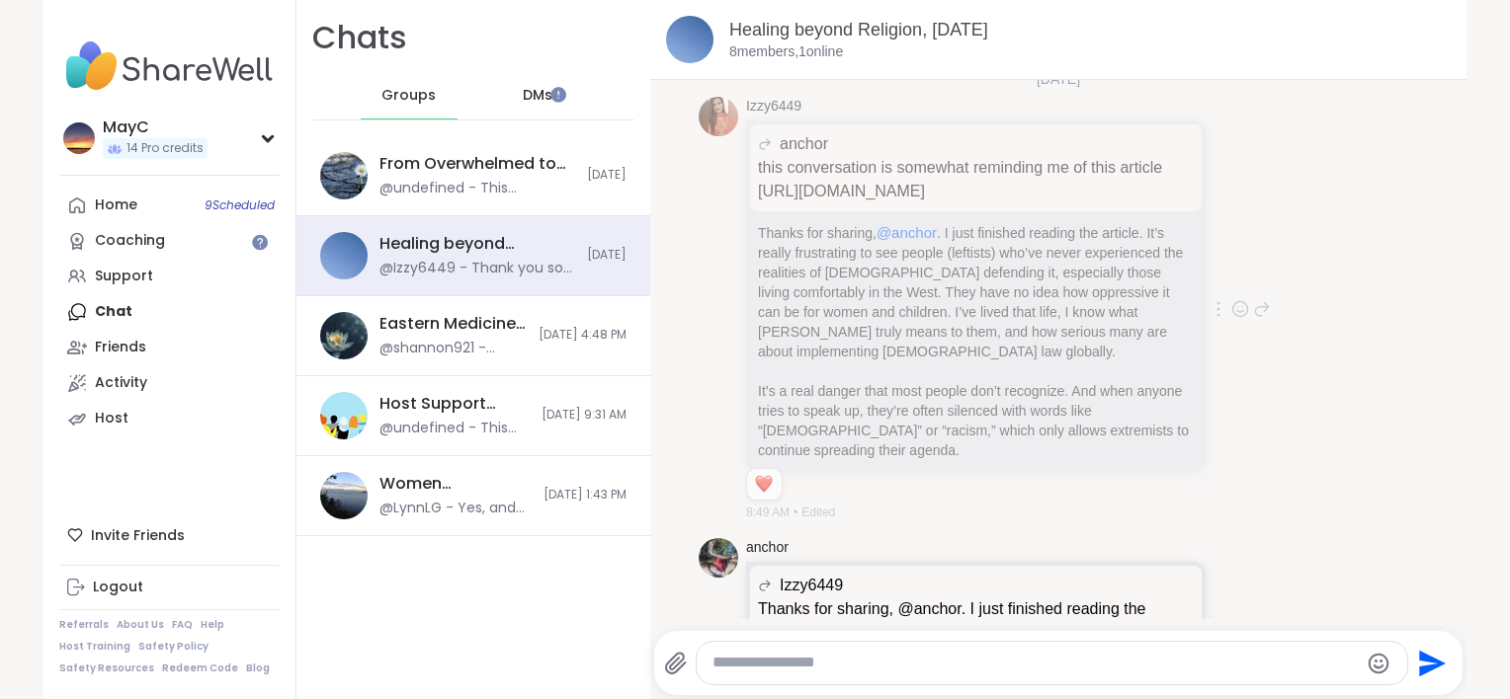
click at [922, 204] on p "this conversation is somewhat reminding me of this article [URL][DOMAIN_NAME]" at bounding box center [976, 179] width 436 height 47
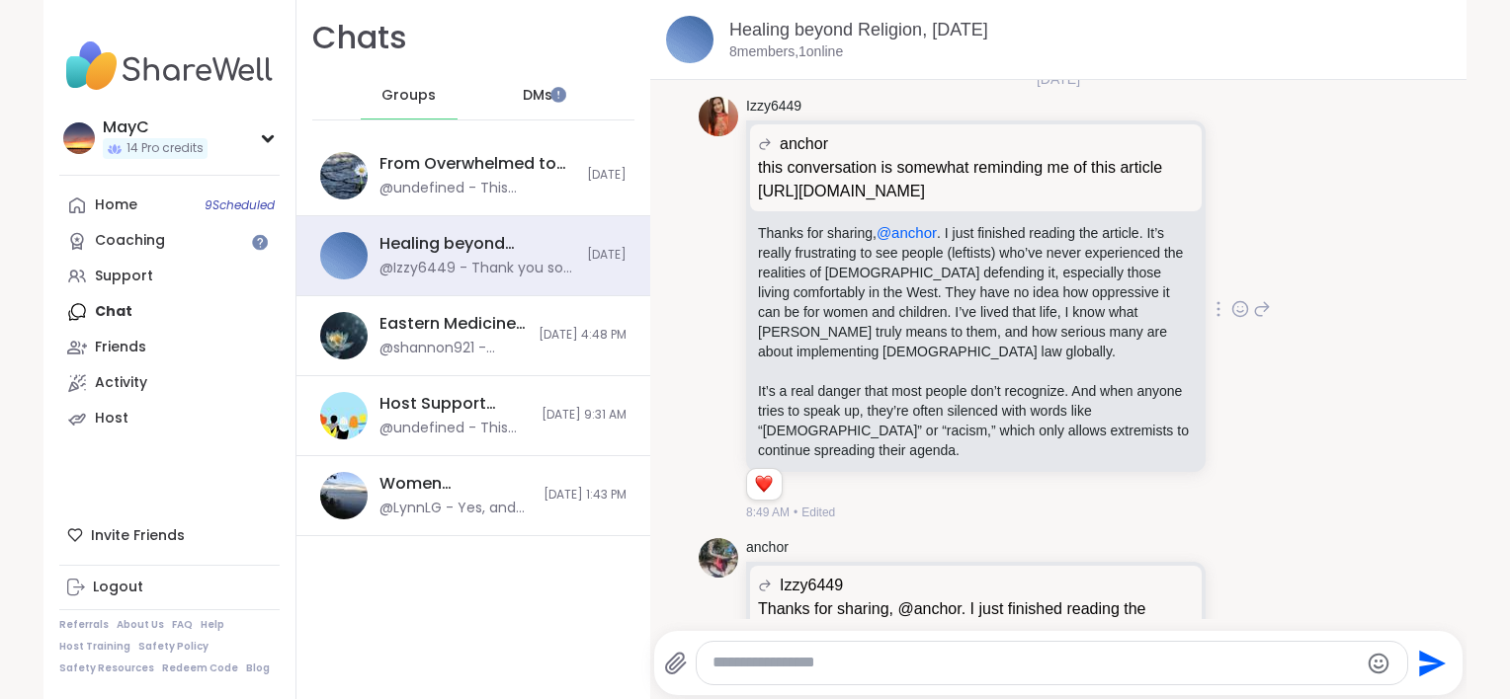
scroll to position [1901, 0]
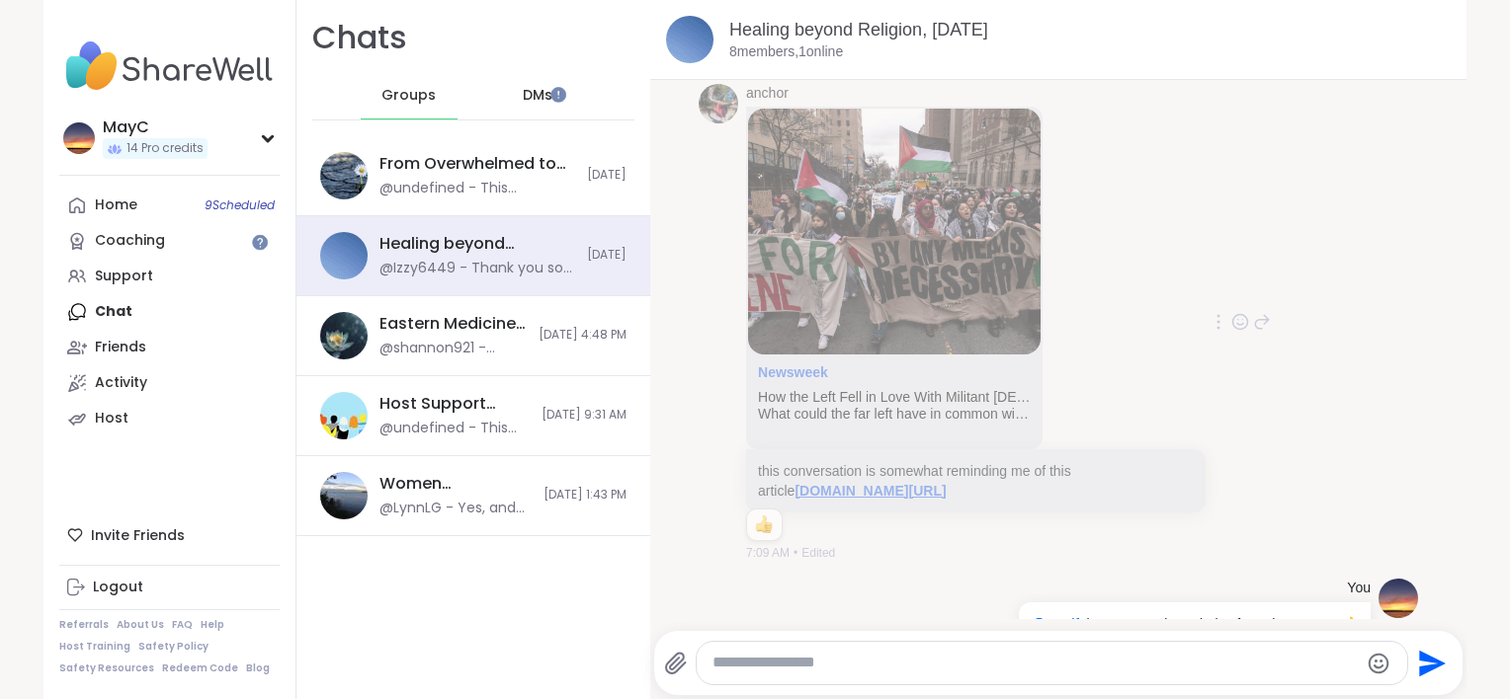
click at [945, 499] on link "[DOMAIN_NAME][URL]" at bounding box center [869, 491] width 151 height 16
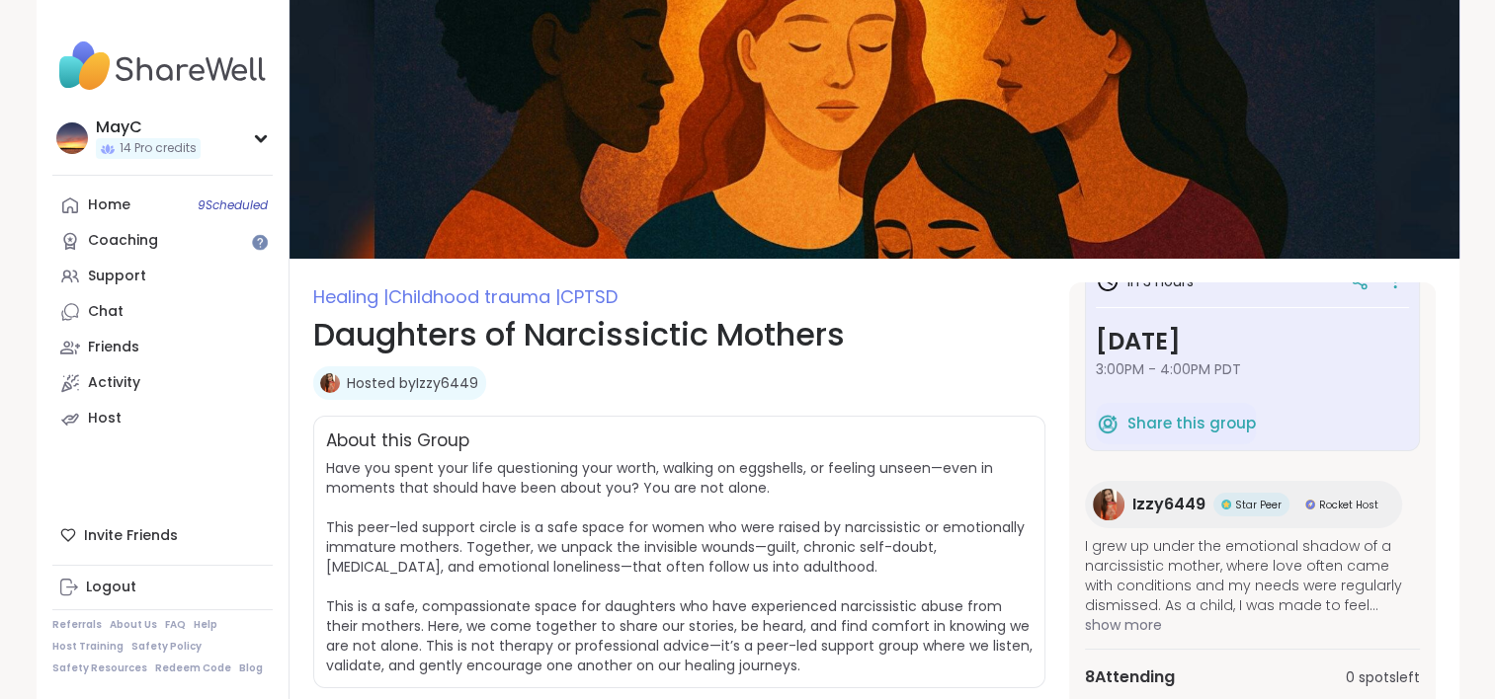
scroll to position [612, 0]
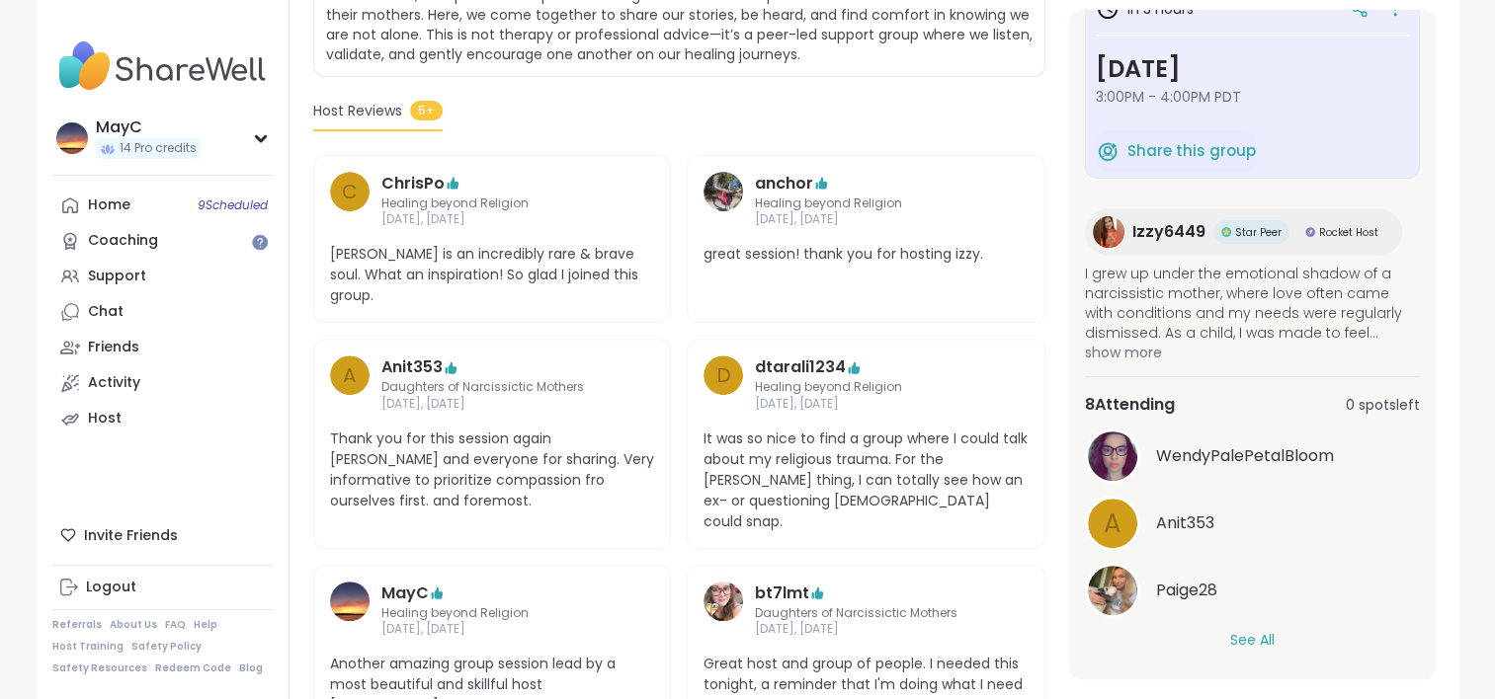
click at [1248, 634] on button "See All" at bounding box center [1252, 640] width 44 height 21
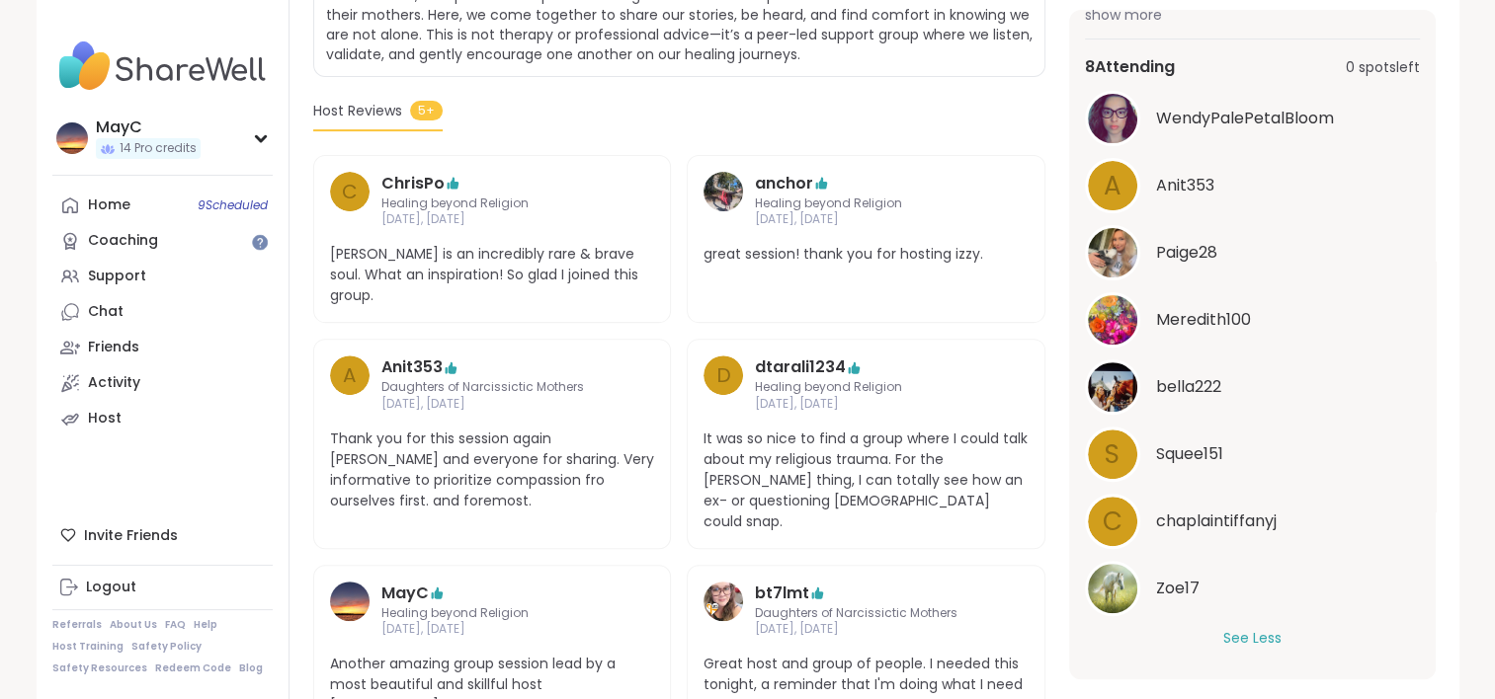
scroll to position [0, 0]
